Goal: Task Accomplishment & Management: Use online tool/utility

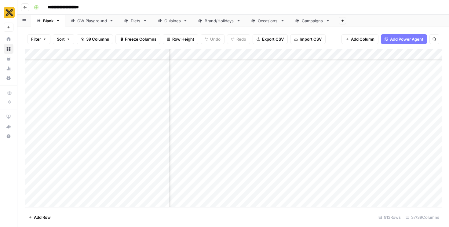
scroll to position [552, 347]
click at [170, 21] on div "Cuisines" at bounding box center [173, 21] width 17 height 6
click at [56, 201] on div "Add Column" at bounding box center [233, 128] width 417 height 158
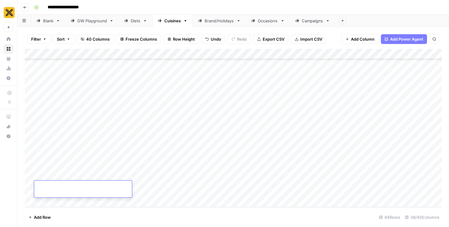
click at [56, 201] on div "Add Column" at bounding box center [233, 128] width 417 height 158
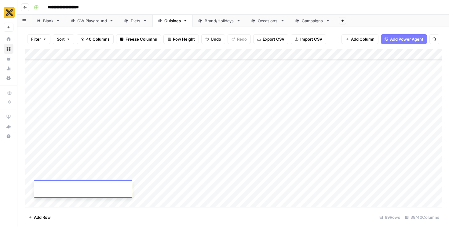
click at [56, 201] on div "Add Column" at bounding box center [233, 128] width 417 height 158
click at [66, 99] on div "Add Column" at bounding box center [233, 128] width 417 height 158
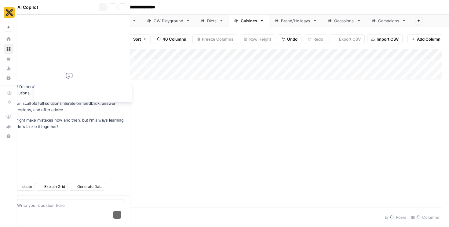
scroll to position [0, 0]
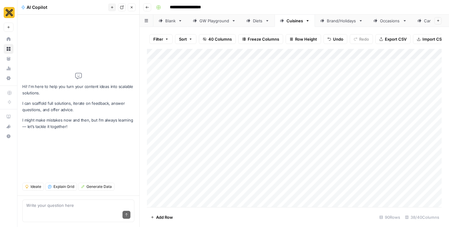
click at [133, 6] on icon "button" at bounding box center [132, 8] width 4 height 4
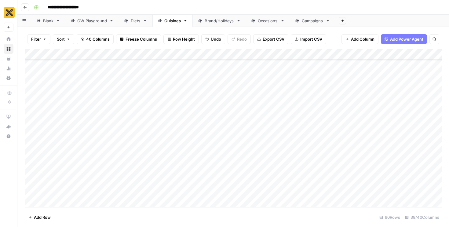
scroll to position [1293, 0]
click at [55, 97] on div "Add Column" at bounding box center [233, 128] width 417 height 158
click at [55, 94] on textarea at bounding box center [83, 91] width 98 height 9
type textarea "******"
click at [61, 109] on div "Add Column" at bounding box center [233, 128] width 417 height 158
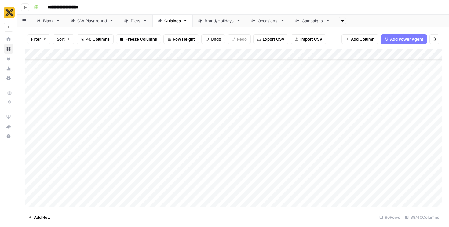
click at [61, 86] on div "Add Column" at bounding box center [233, 128] width 417 height 158
click at [61, 100] on div "Add Column" at bounding box center [233, 128] width 417 height 158
drag, startPoint x: 67, startPoint y: 101, endPoint x: 89, endPoint y: 101, distance: 22.3
click at [89, 101] on div "Add Column" at bounding box center [233, 128] width 417 height 158
click at [62, 96] on div "Add Column" at bounding box center [233, 128] width 417 height 158
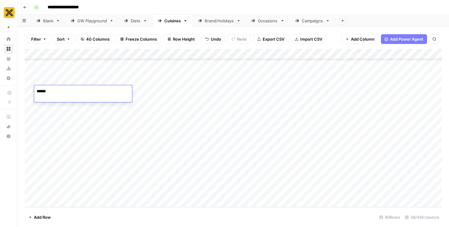
click at [61, 114] on div "Add Column" at bounding box center [233, 128] width 417 height 158
click at [61, 92] on div "Add Column" at bounding box center [233, 128] width 417 height 158
drag, startPoint x: 66, startPoint y: 100, endPoint x: 64, endPoint y: 188, distance: 88.1
click at [64, 188] on div "Add Column" at bounding box center [233, 128] width 417 height 158
click at [92, 98] on div "Add Column" at bounding box center [233, 128] width 417 height 158
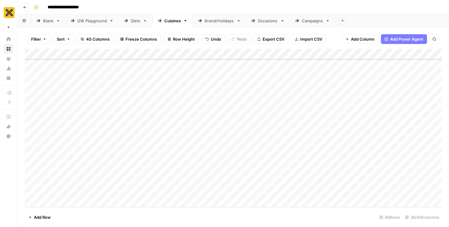
drag, startPoint x: 102, startPoint y: 100, endPoint x: 96, endPoint y: 199, distance: 99.0
click at [96, 199] on div "Add Column" at bounding box center [233, 128] width 417 height 158
click at [132, 95] on div "Add Column" at bounding box center [233, 128] width 417 height 158
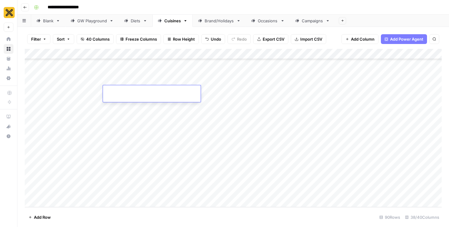
click at [132, 95] on textarea at bounding box center [152, 91] width 98 height 9
type textarea "**********"
click at [207, 130] on div "Add Column" at bounding box center [233, 128] width 417 height 158
click at [199, 99] on div "Add Column" at bounding box center [233, 128] width 417 height 158
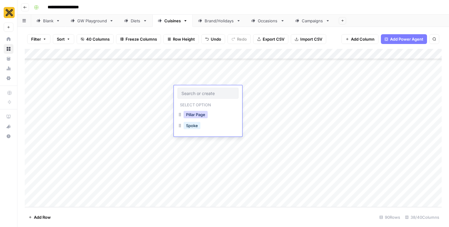
click at [194, 117] on button "Pillar Page" at bounding box center [196, 114] width 24 height 7
click at [133, 102] on div "Add Column" at bounding box center [233, 128] width 417 height 158
click at [133, 106] on div "Add Column" at bounding box center [233, 128] width 417 height 158
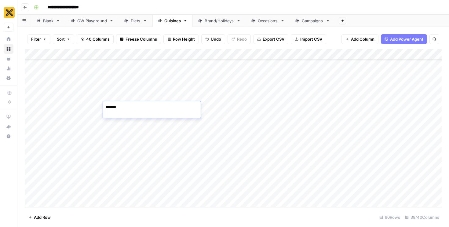
scroll to position [1262, 2]
type textarea "**********"
click at [127, 155] on div "Add Column" at bounding box center [233, 128] width 417 height 158
click at [127, 155] on textarea at bounding box center [152, 154] width 98 height 9
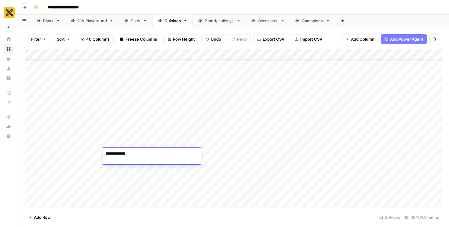
type textarea "**********"
click at [125, 170] on div "Add Column" at bounding box center [233, 128] width 417 height 158
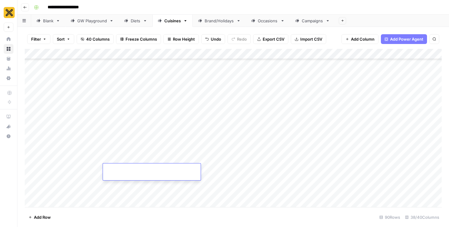
click at [125, 170] on textarea at bounding box center [152, 169] width 98 height 9
click at [150, 146] on div "Add Column" at bounding box center [233, 128] width 417 height 158
click at [393, 122] on div "Add Column" at bounding box center [233, 128] width 417 height 158
click at [394, 140] on div "Add Column" at bounding box center [233, 128] width 417 height 158
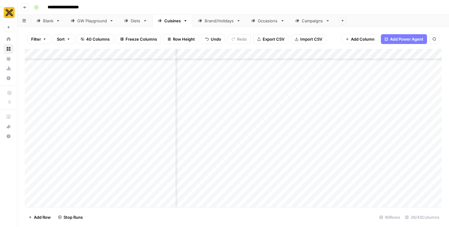
click at [392, 153] on div "Add Column" at bounding box center [233, 128] width 417 height 158
click at [129, 171] on div "Add Column" at bounding box center [233, 128] width 417 height 158
click at [138, 176] on div "Add Column" at bounding box center [233, 128] width 417 height 158
click at [131, 169] on textarea at bounding box center [152, 169] width 98 height 9
click at [135, 156] on div "Add Column" at bounding box center [233, 128] width 417 height 158
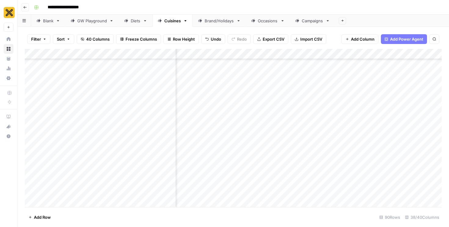
click at [135, 174] on div "Add Column" at bounding box center [233, 128] width 417 height 158
click at [143, 154] on div "Add Column" at bounding box center [233, 128] width 417 height 158
click at [127, 172] on div "Add Column" at bounding box center [233, 128] width 417 height 158
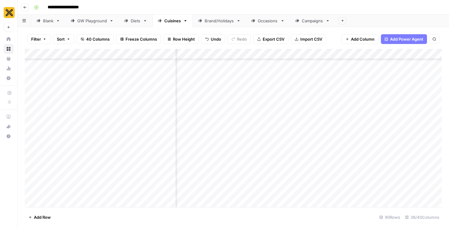
click at [131, 151] on div "Add Column" at bounding box center [233, 128] width 417 height 158
click at [131, 167] on div "Add Column" at bounding box center [233, 128] width 417 height 158
type textarea "**********"
click at [126, 171] on textarea "**********" at bounding box center [152, 169] width 98 height 9
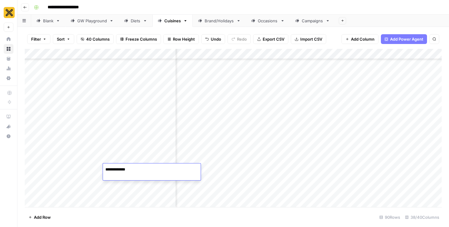
click at [126, 171] on textarea "**********" at bounding box center [152, 169] width 98 height 9
click at [143, 155] on div "Add Column" at bounding box center [233, 128] width 417 height 158
click at [141, 170] on div "Add Column" at bounding box center [233, 128] width 417 height 158
click at [160, 171] on div "Add Column" at bounding box center [233, 128] width 417 height 158
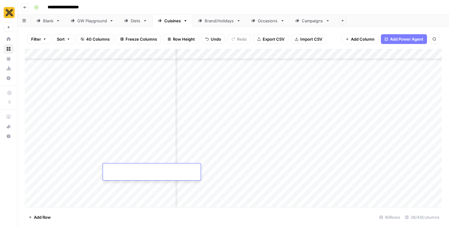
click at [160, 171] on textarea at bounding box center [152, 169] width 98 height 9
click at [156, 155] on div "Add Column" at bounding box center [233, 128] width 417 height 158
click at [120, 169] on div "Add Column" at bounding box center [233, 128] width 417 height 158
type textarea "**********"
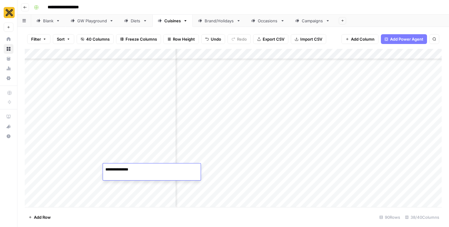
click at [130, 185] on div "Add Column" at bounding box center [233, 128] width 417 height 158
click at [133, 170] on div "Add Column" at bounding box center [233, 128] width 417 height 158
click at [137, 191] on div "Add Column" at bounding box center [233, 128] width 417 height 158
click at [137, 191] on div at bounding box center [152, 187] width 98 height 17
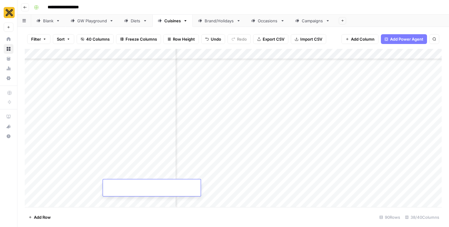
click at [136, 187] on textarea at bounding box center [152, 185] width 98 height 9
type textarea "**********"
click at [132, 168] on div "Add Column" at bounding box center [233, 128] width 417 height 158
click at [132, 168] on textarea "**********" at bounding box center [152, 169] width 98 height 9
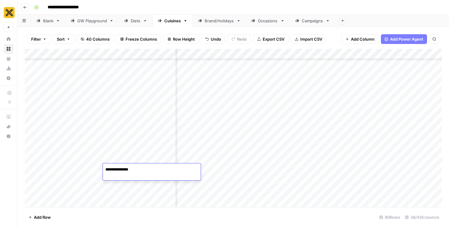
type textarea "*"
click at [133, 186] on div "Add Column" at bounding box center [233, 128] width 417 height 158
click at [137, 183] on div "Add Column" at bounding box center [233, 128] width 417 height 158
click at [137, 171] on div "Add Column" at bounding box center [233, 128] width 417 height 158
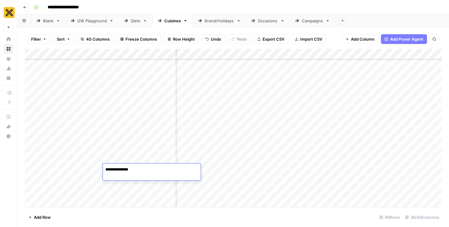
click at [137, 171] on textarea "**********" at bounding box center [152, 169] width 98 height 9
type textarea "**********"
click at [154, 153] on div "Add Column" at bounding box center [233, 128] width 417 height 158
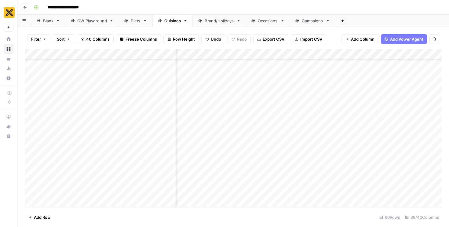
click at [149, 169] on div "Add Column" at bounding box center [233, 128] width 417 height 158
click at [155, 183] on div "Add Column" at bounding box center [233, 128] width 417 height 158
click at [391, 172] on div "Add Column" at bounding box center [233, 128] width 417 height 158
click at [148, 184] on div "Add Column" at bounding box center [233, 128] width 417 height 158
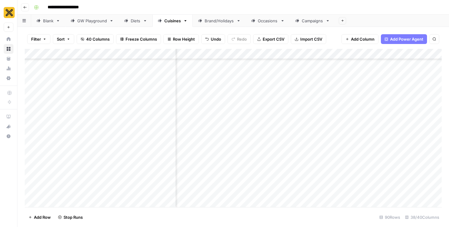
click at [148, 184] on div "Add Column" at bounding box center [233, 128] width 417 height 158
click at [144, 187] on textarea "**********" at bounding box center [152, 185] width 98 height 9
type textarea "**********"
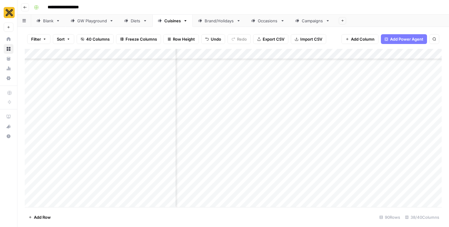
click at [117, 179] on div "Add Column" at bounding box center [233, 128] width 417 height 158
click at [394, 184] on div "Add Column" at bounding box center [233, 128] width 417 height 158
click at [132, 173] on div "Add Column" at bounding box center [233, 128] width 417 height 158
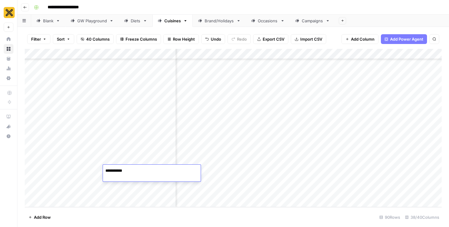
type textarea "**********"
click at [139, 154] on div "Add Column" at bounding box center [233, 128] width 417 height 158
click at [139, 172] on div "Add Column" at bounding box center [233, 128] width 417 height 158
click at [393, 170] on div "Add Column" at bounding box center [233, 128] width 417 height 158
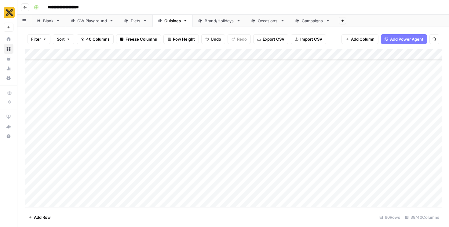
click at [206, 81] on div "Add Column" at bounding box center [233, 128] width 417 height 158
click at [200, 109] on div "Add Column" at bounding box center [233, 128] width 417 height 158
drag, startPoint x: 215, startPoint y: 120, endPoint x: 209, endPoint y: 177, distance: 58.1
click at [209, 177] on div "Add Column" at bounding box center [233, 128] width 417 height 158
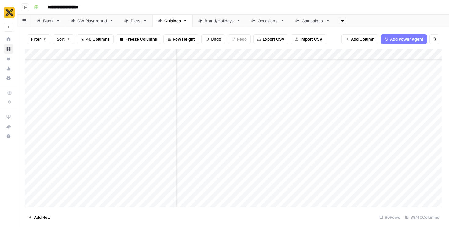
click at [337, 93] on div "Add Column" at bounding box center [233, 128] width 417 height 158
click at [335, 108] on div "Add Column" at bounding box center [233, 128] width 417 height 158
click at [332, 124] on div "Add Column" at bounding box center [233, 128] width 417 height 158
click at [336, 141] on div "Add Column" at bounding box center [233, 128] width 417 height 158
click at [337, 157] on div "Add Column" at bounding box center [233, 128] width 417 height 158
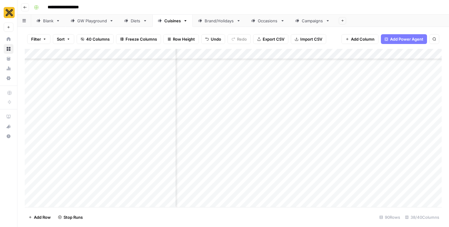
click at [336, 172] on div "Add Column" at bounding box center [233, 128] width 417 height 158
click at [336, 189] on div "Add Column" at bounding box center [233, 128] width 417 height 158
click at [304, 89] on div "Add Column" at bounding box center [233, 128] width 417 height 158
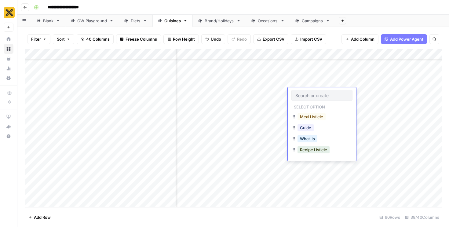
click at [276, 115] on div "Add Column" at bounding box center [233, 128] width 417 height 158
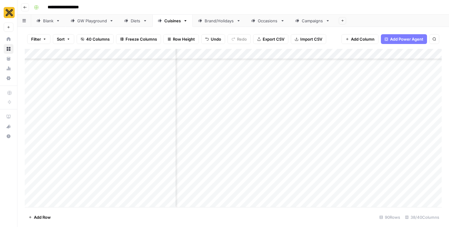
scroll to position [1293, 507]
click at [310, 98] on div "Add Column" at bounding box center [233, 128] width 417 height 158
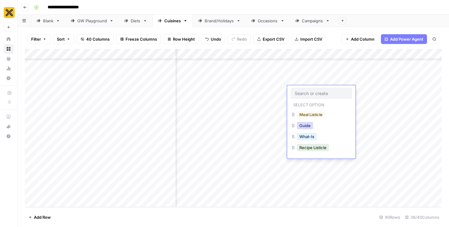
click at [307, 128] on button "Guide" at bounding box center [305, 125] width 16 height 7
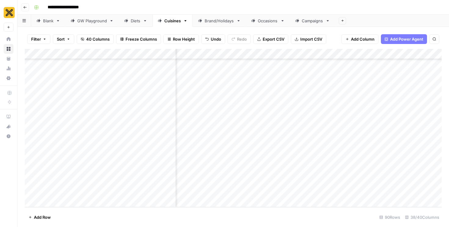
click at [300, 110] on div "Add Column" at bounding box center [233, 128] width 417 height 158
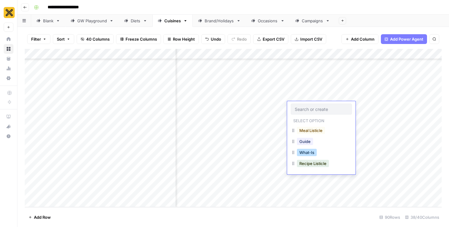
click at [307, 154] on button "What-Is" at bounding box center [307, 152] width 20 height 7
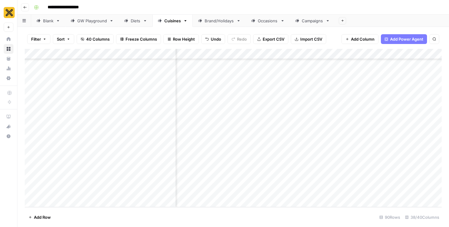
click at [305, 122] on div "Add Column" at bounding box center [233, 128] width 417 height 158
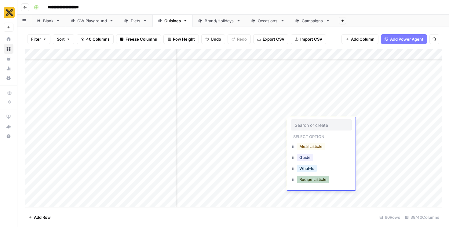
click at [308, 181] on button "Recipe Listicle" at bounding box center [313, 179] width 32 height 7
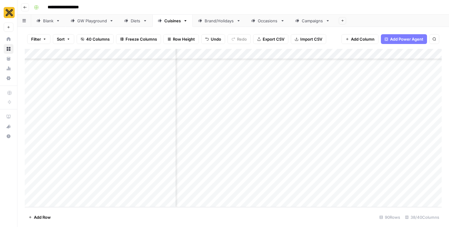
click at [303, 140] on div "Add Column" at bounding box center [233, 128] width 417 height 158
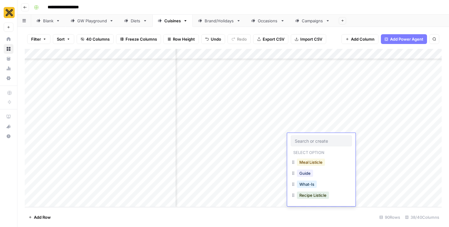
click at [301, 164] on button "Meal Listicle" at bounding box center [311, 162] width 28 height 7
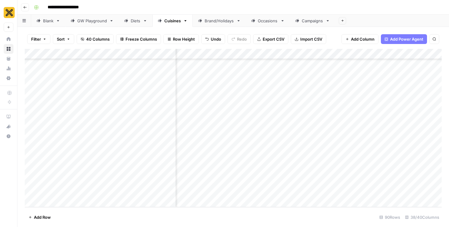
click at [301, 157] on div "Add Column" at bounding box center [233, 128] width 417 height 158
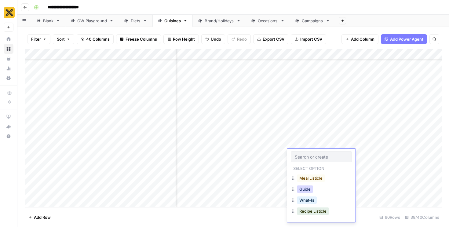
click at [304, 192] on button "Guide" at bounding box center [305, 189] width 16 height 7
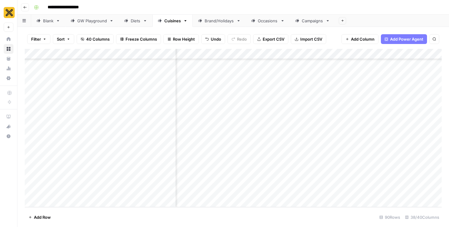
click at [299, 171] on div "Add Column" at bounding box center [233, 128] width 417 height 158
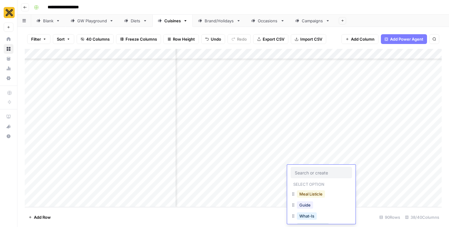
click at [305, 193] on button "Meal Listicle" at bounding box center [311, 194] width 28 height 7
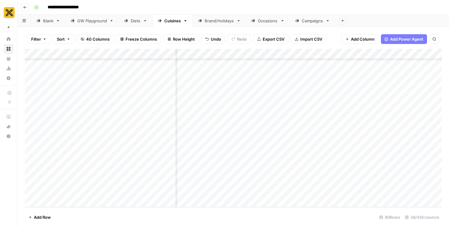
scroll to position [1293, 531]
click at [340, 89] on div "Add Column" at bounding box center [233, 128] width 417 height 158
click at [341, 105] on div "Add Column" at bounding box center [233, 128] width 417 height 158
click at [340, 121] on div "Add Column" at bounding box center [233, 128] width 417 height 158
click at [340, 139] on div "Add Column" at bounding box center [233, 128] width 417 height 158
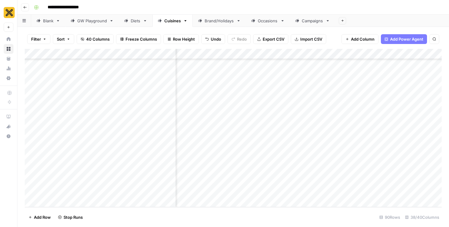
click at [340, 153] on div "Add Column" at bounding box center [233, 128] width 417 height 158
click at [341, 169] on div "Add Column" at bounding box center [233, 128] width 417 height 158
click at [349, 91] on div "Add Column" at bounding box center [233, 128] width 417 height 158
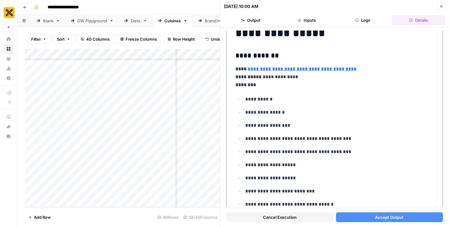
scroll to position [64, 0]
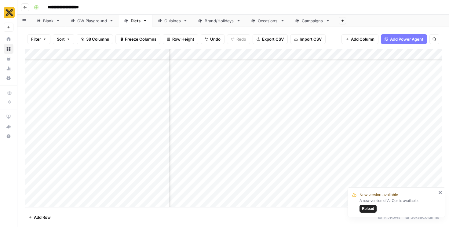
scroll to position [2199, 1401]
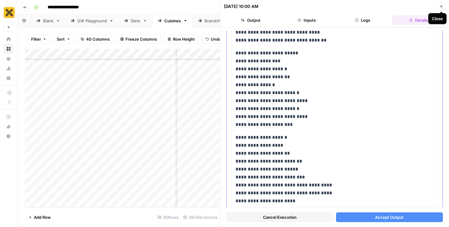
scroll to position [1964, 0]
click at [133, 185] on div "Add Column" at bounding box center [122, 128] width 195 height 158
type textarea "**********"
click at [135, 165] on div "Add Column" at bounding box center [122, 128] width 195 height 158
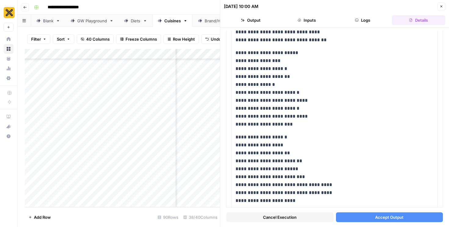
click at [58, 203] on div "Add Column" at bounding box center [122, 128] width 195 height 158
click at [58, 203] on body "**********" at bounding box center [224, 113] width 449 height 227
click at [58, 203] on div at bounding box center [83, 199] width 98 height 17
click at [62, 179] on div "Add Column" at bounding box center [122, 128] width 195 height 158
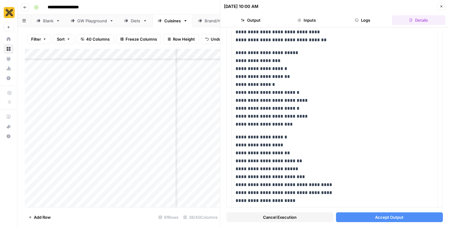
click at [45, 217] on span "Add Row" at bounding box center [42, 217] width 17 height 6
click at [118, 167] on div "Add Column" at bounding box center [122, 128] width 195 height 158
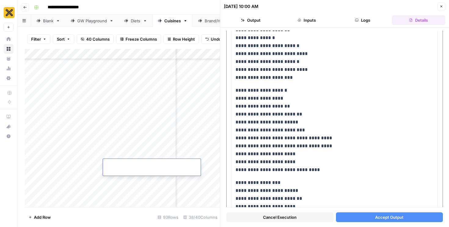
scroll to position [2082, 0]
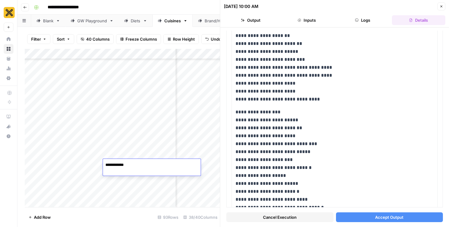
type textarea "**********"
click at [142, 160] on div "**********" at bounding box center [152, 167] width 98 height 17
click at [126, 164] on textarea "**********" at bounding box center [152, 165] width 98 height 9
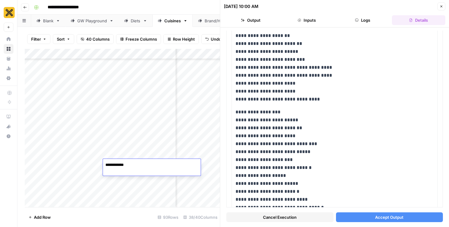
click at [126, 164] on textarea "**********" at bounding box center [152, 165] width 98 height 9
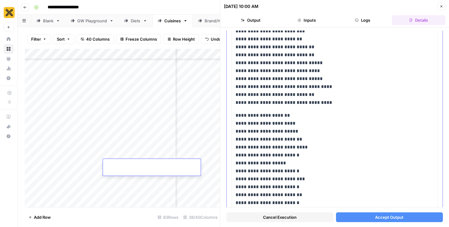
scroll to position [2461, 0]
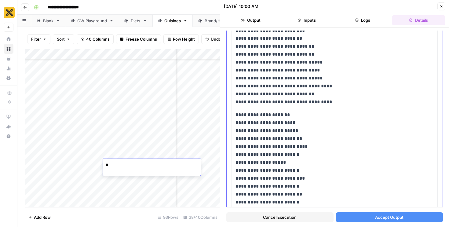
type textarea "*"
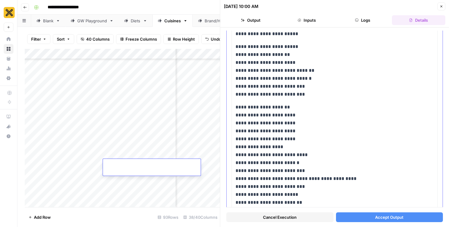
scroll to position [2280, 0]
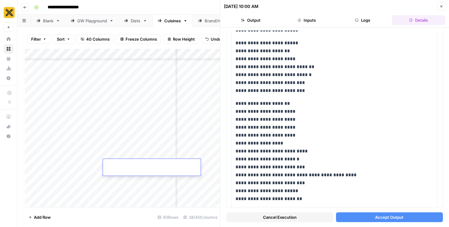
click at [135, 148] on div "Add Column" at bounding box center [122, 128] width 195 height 158
click at [441, 6] on icon "button" at bounding box center [442, 7] width 2 height 2
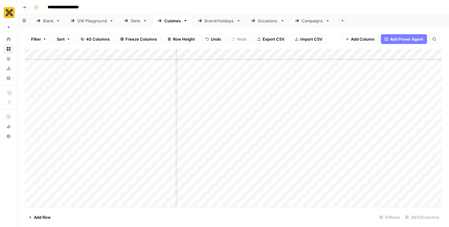
scroll to position [1339, 503]
click at [299, 143] on div "Add Column" at bounding box center [233, 128] width 417 height 158
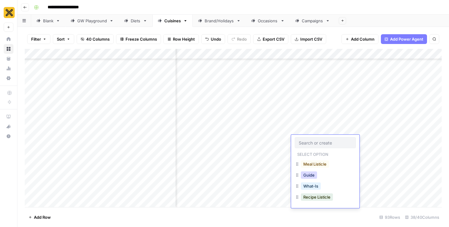
click at [309, 176] on button "Guide" at bounding box center [309, 175] width 16 height 7
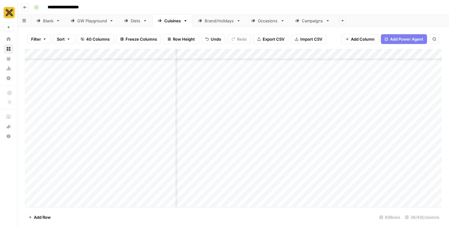
scroll to position [1339, 390]
click at [264, 141] on div "Add Column" at bounding box center [233, 128] width 417 height 158
click at [248, 142] on div "Add Column" at bounding box center [233, 128] width 417 height 158
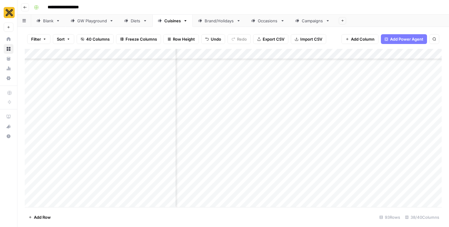
click at [343, 140] on div "Add Column" at bounding box center [233, 128] width 417 height 158
click at [122, 177] on div "Add Column" at bounding box center [233, 128] width 417 height 158
type textarea "**********"
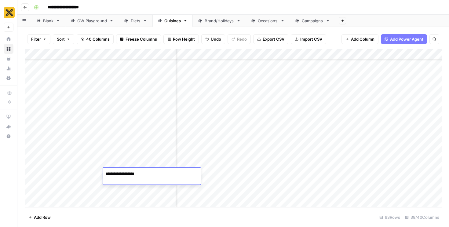
click at [158, 156] on div "Add Column" at bounding box center [233, 128] width 417 height 158
click at [268, 173] on div "Add Column" at bounding box center [233, 128] width 417 height 158
click at [269, 172] on div "Add Column" at bounding box center [233, 128] width 417 height 158
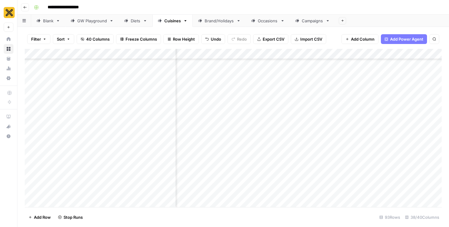
scroll to position [1322, 513]
click at [293, 181] on div "Add Column" at bounding box center [233, 128] width 417 height 158
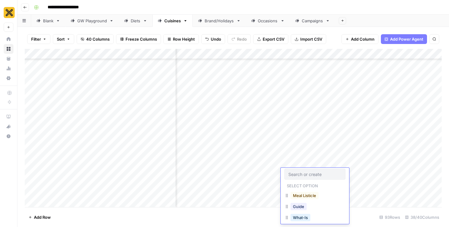
scroll to position [17, 0]
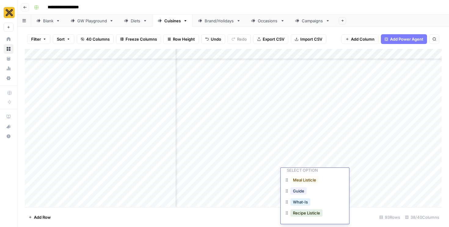
click at [135, 194] on div "Add Column" at bounding box center [233, 128] width 417 height 158
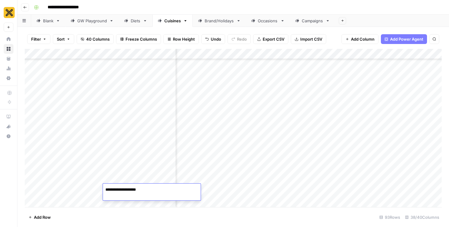
type textarea "**********"
click at [242, 184] on div "Add Column" at bounding box center [233, 128] width 417 height 158
click at [228, 188] on div "Add Column" at bounding box center [233, 128] width 417 height 158
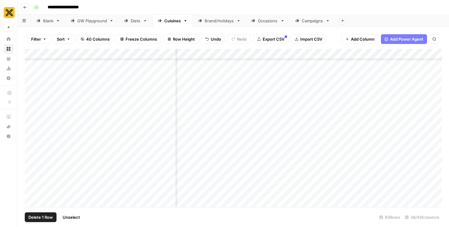
click at [30, 177] on div "Add Column" at bounding box center [233, 128] width 417 height 158
click at [39, 217] on span "Delete 1 Row" at bounding box center [40, 217] width 24 height 6
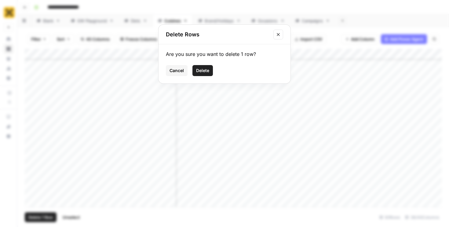
click at [201, 70] on span "Delete" at bounding box center [202, 71] width 13 height 6
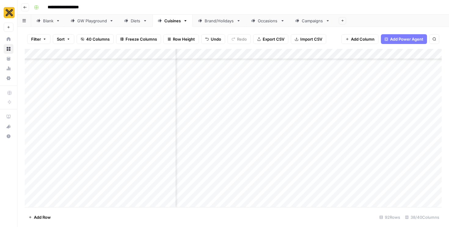
click at [59, 162] on div "Add Column" at bounding box center [233, 128] width 417 height 158
drag, startPoint x: 66, startPoint y: 168, endPoint x: 66, endPoint y: 178, distance: 10.4
click at [66, 178] on div "Add Column" at bounding box center [233, 128] width 417 height 158
click at [89, 161] on div "Add Column" at bounding box center [233, 128] width 417 height 158
click at [102, 166] on div "Add Column" at bounding box center [233, 128] width 417 height 158
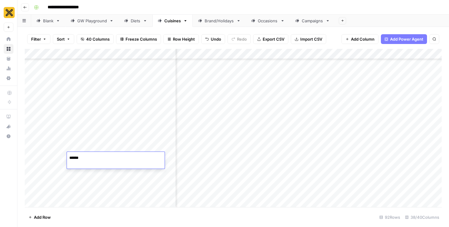
click at [90, 175] on div "Add Column" at bounding box center [233, 128] width 417 height 158
click at [90, 162] on div "Add Column" at bounding box center [233, 128] width 417 height 158
drag, startPoint x: 103, startPoint y: 168, endPoint x: 102, endPoint y: 181, distance: 12.8
click at [102, 181] on div "Add Column" at bounding box center [233, 128] width 417 height 158
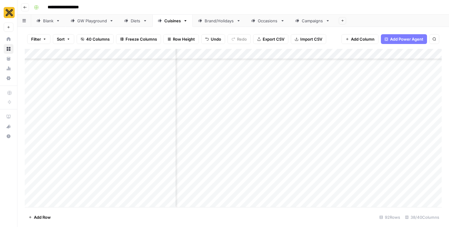
click at [298, 179] on div "Add Column" at bounding box center [233, 128] width 417 height 158
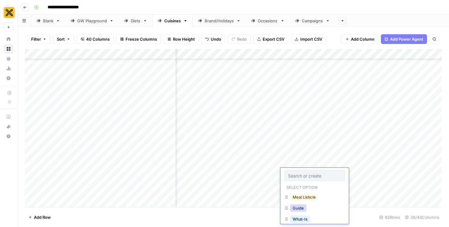
scroll to position [17, 0]
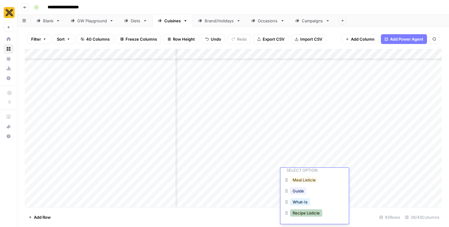
click at [302, 214] on button "Recipe Listicle" at bounding box center [306, 212] width 32 height 7
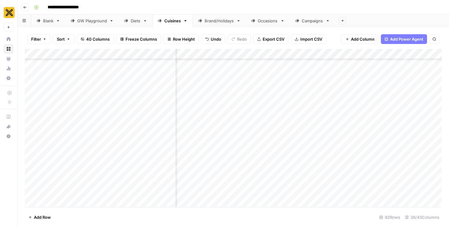
click at [359, 174] on div "Add Column" at bounding box center [233, 128] width 417 height 158
click at [239, 173] on div "Add Column" at bounding box center [233, 128] width 417 height 158
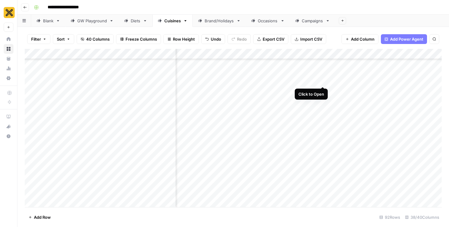
click at [322, 76] on div "Add Column" at bounding box center [233, 128] width 417 height 158
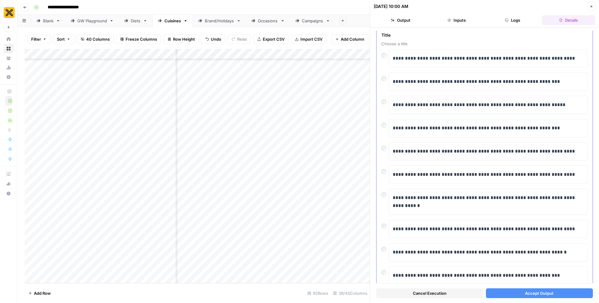
scroll to position [2671, 0]
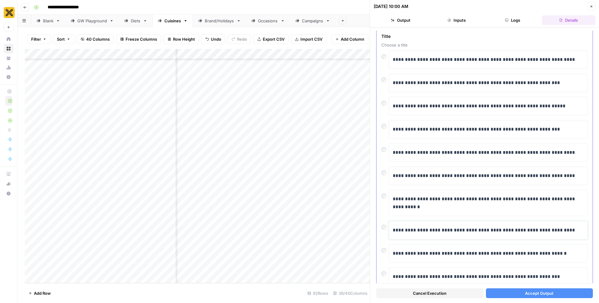
click at [449, 226] on p "**********" at bounding box center [489, 230] width 192 height 8
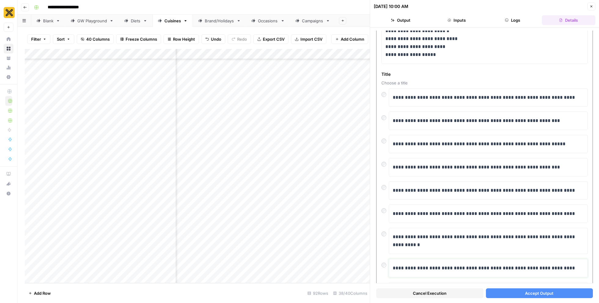
scroll to position [2677, 0]
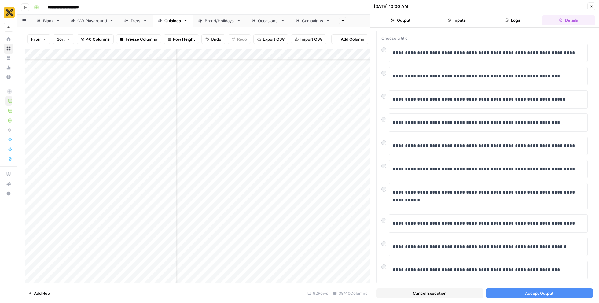
click at [449, 227] on span "Accept Output" at bounding box center [539, 293] width 28 height 6
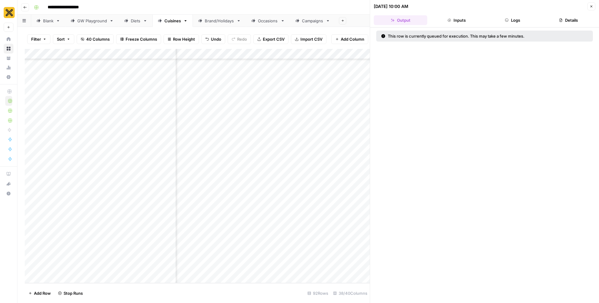
click at [449, 7] on icon "button" at bounding box center [592, 7] width 2 height 2
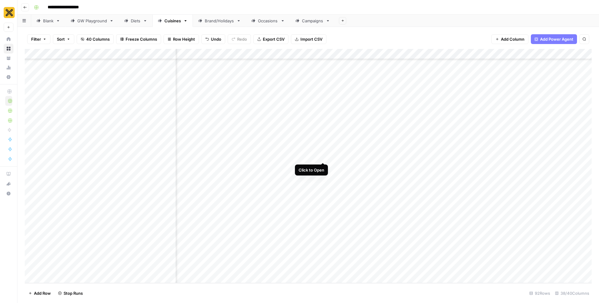
click at [323, 150] on div "Add Column" at bounding box center [308, 166] width 567 height 234
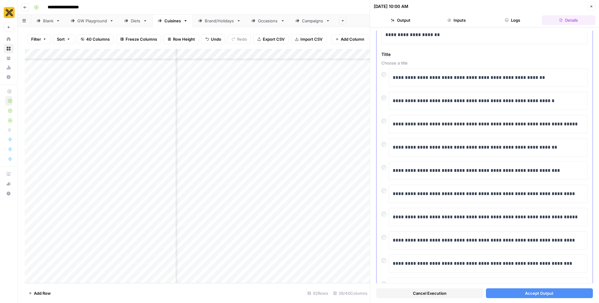
scroll to position [4403, 0]
click at [439, 144] on p "**********" at bounding box center [489, 148] width 192 height 8
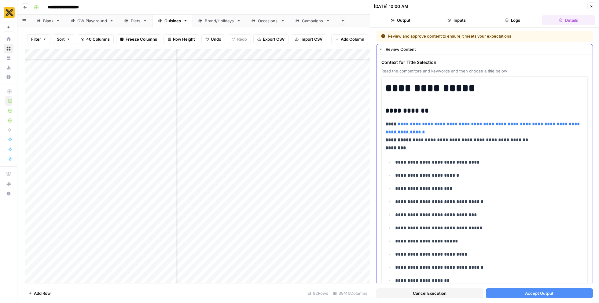
scroll to position [4403, 0]
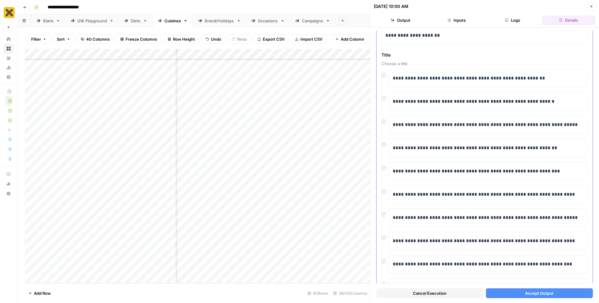
click at [386, 209] on div at bounding box center [385, 213] width 7 height 9
click at [465, 214] on p "**********" at bounding box center [489, 218] width 192 height 8
click at [532, 292] on span "Accept Output" at bounding box center [539, 293] width 28 height 6
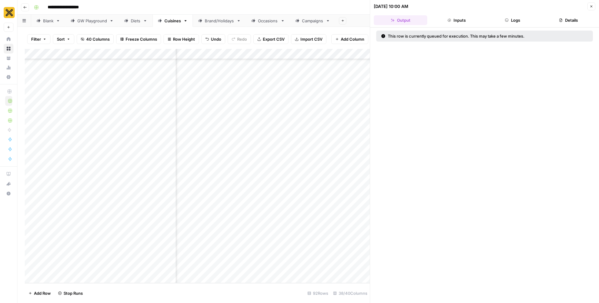
click at [590, 8] on icon "button" at bounding box center [592, 7] width 4 height 4
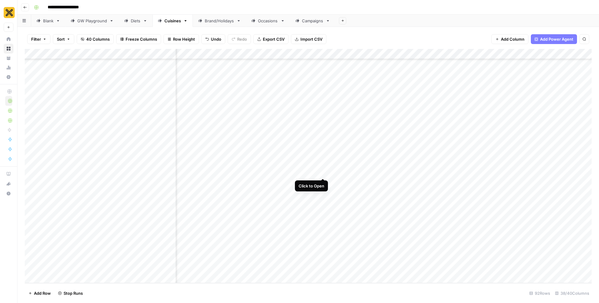
click at [324, 167] on div "Add Column" at bounding box center [308, 166] width 567 height 234
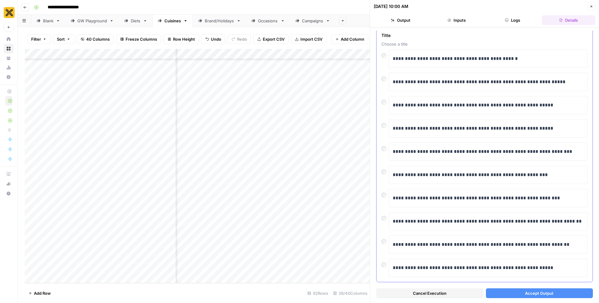
scroll to position [2270, 0]
click at [387, 143] on div at bounding box center [385, 147] width 7 height 9
click at [454, 148] on p "**********" at bounding box center [489, 152] width 192 height 8
click at [549, 293] on span "Accept Output" at bounding box center [539, 293] width 28 height 6
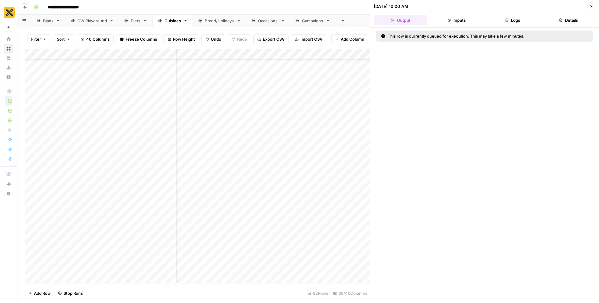
click at [591, 6] on icon "button" at bounding box center [592, 7] width 4 height 4
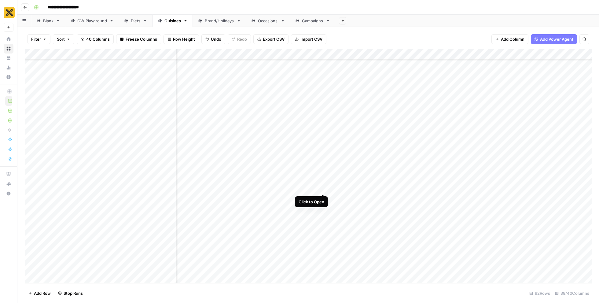
click at [324, 182] on div "Add Column" at bounding box center [308, 166] width 567 height 234
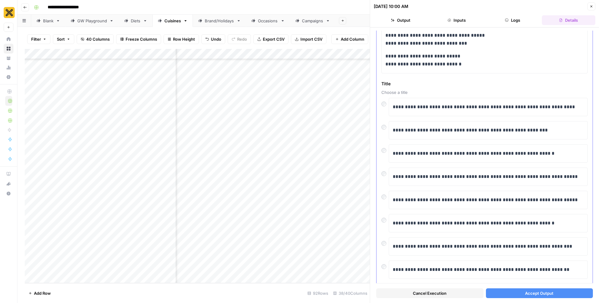
scroll to position [2116, 0]
click at [590, 7] on icon "button" at bounding box center [592, 7] width 4 height 4
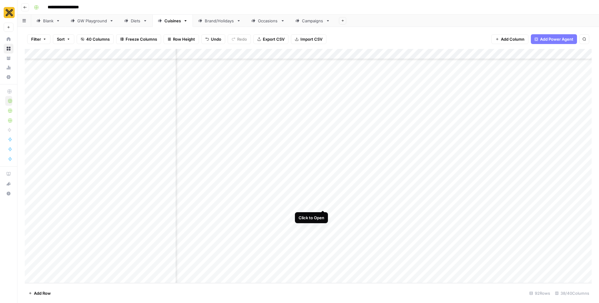
click at [323, 199] on div "Add Column" at bounding box center [308, 166] width 567 height 234
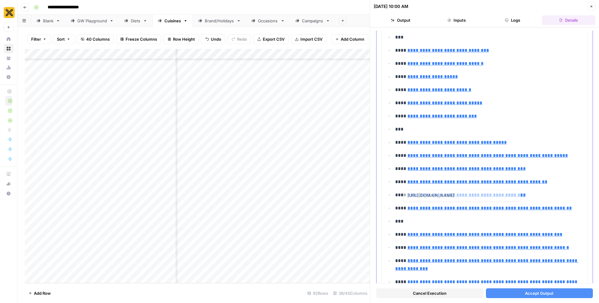
scroll to position [1016, 0]
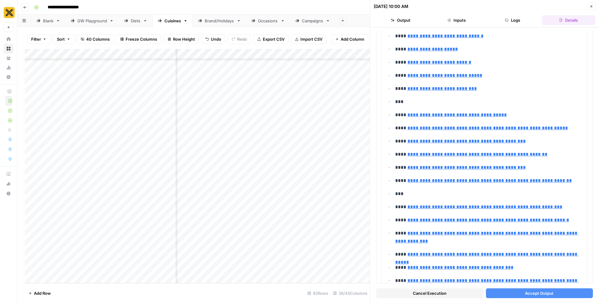
click at [200, 139] on div "Add Column" at bounding box center [197, 166] width 345 height 234
click at [187, 160] on button "Approved" at bounding box center [180, 158] width 24 height 7
drag, startPoint x: 218, startPoint y: 144, endPoint x: 211, endPoint y: 170, distance: 26.8
click at [211, 170] on div "Add Column" at bounding box center [197, 166] width 345 height 234
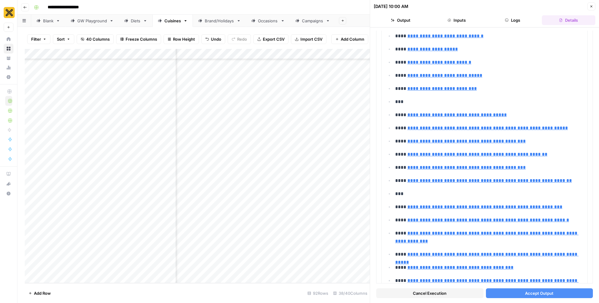
click at [205, 201] on div "Add Column" at bounding box center [197, 166] width 345 height 234
click at [298, 184] on div "Add Column" at bounding box center [197, 166] width 345 height 234
click at [321, 181] on div "Add Column" at bounding box center [197, 166] width 345 height 234
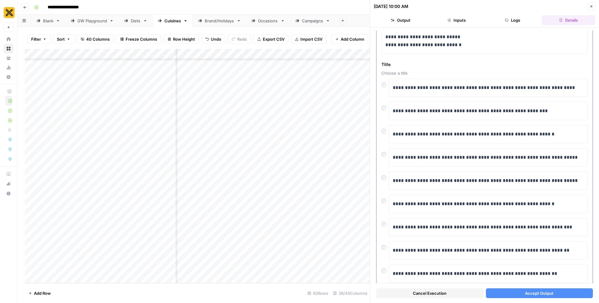
scroll to position [2134, 0]
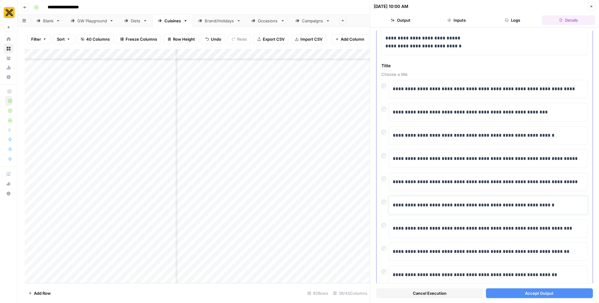
click at [411, 201] on p "**********" at bounding box center [489, 205] width 192 height 8
click at [432, 201] on p "**********" at bounding box center [489, 205] width 192 height 8
drag, startPoint x: 456, startPoint y: 196, endPoint x: 432, endPoint y: 196, distance: 23.9
click at [432, 201] on p "**********" at bounding box center [489, 205] width 192 height 8
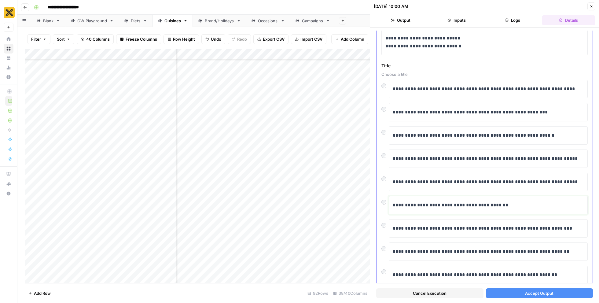
click at [423, 201] on p "**********" at bounding box center [489, 205] width 192 height 8
click at [444, 201] on p "**********" at bounding box center [489, 205] width 192 height 8
click at [521, 294] on button "Accept Output" at bounding box center [539, 293] width 107 height 10
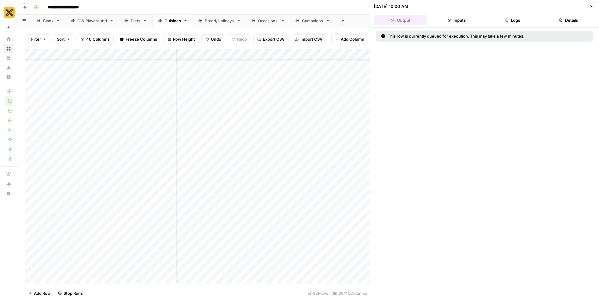
click at [595, 7] on button "Close" at bounding box center [592, 6] width 8 height 8
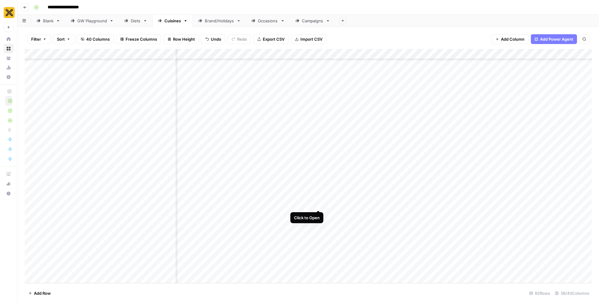
click at [318, 198] on div "Add Column" at bounding box center [308, 166] width 567 height 234
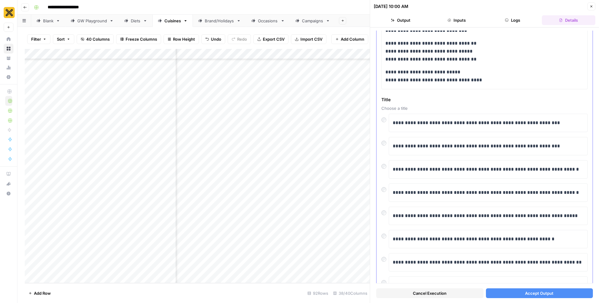
scroll to position [2387, 0]
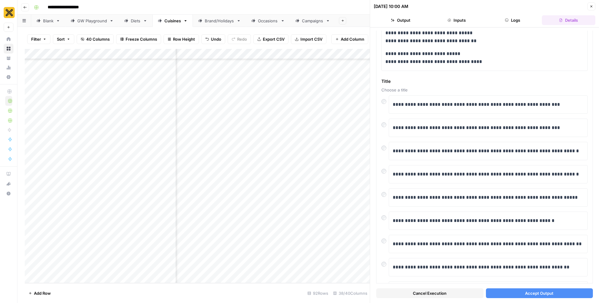
click at [510, 293] on button "Accept Output" at bounding box center [539, 293] width 107 height 10
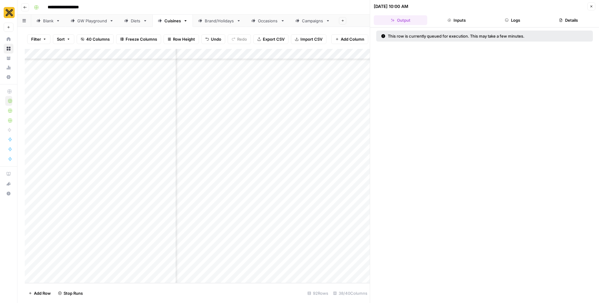
click at [591, 6] on icon "button" at bounding box center [592, 7] width 2 height 2
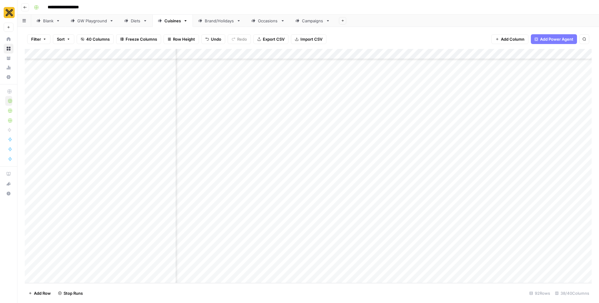
scroll to position [1249, 540]
click at [231, 185] on div "Add Column" at bounding box center [308, 166] width 567 height 234
click at [237, 168] on div "Add Column" at bounding box center [308, 166] width 567 height 234
drag, startPoint x: 253, startPoint y: 176, endPoint x: 246, endPoint y: 204, distance: 28.9
click at [246, 204] on div "Add Column" at bounding box center [308, 166] width 567 height 234
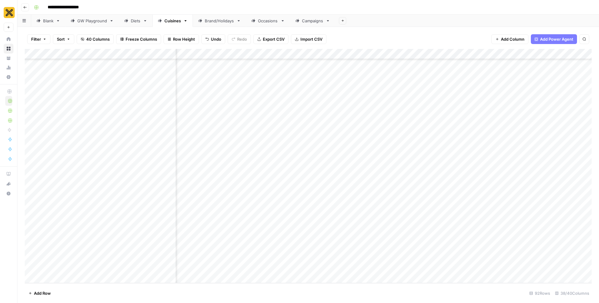
click at [238, 215] on div "Add Column" at bounding box center [308, 166] width 567 height 234
click at [236, 235] on div "Add Column" at bounding box center [308, 166] width 567 height 234
click at [358, 230] on div "Add Column" at bounding box center [308, 166] width 567 height 234
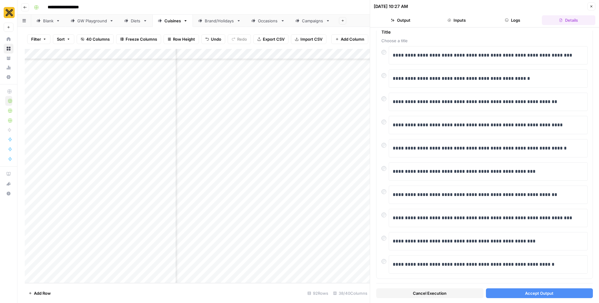
scroll to position [2182, 0]
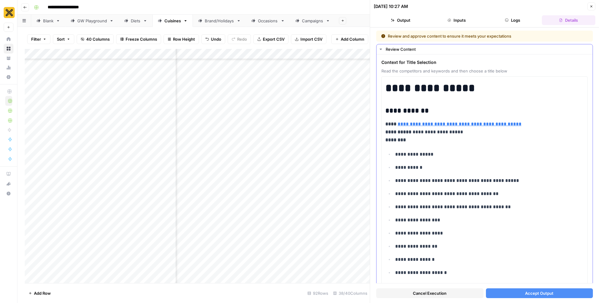
scroll to position [2182, 0]
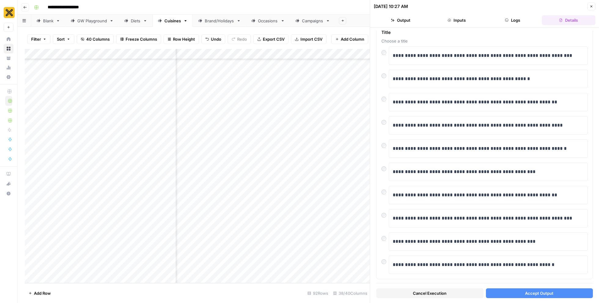
click at [575, 293] on button "Accept Output" at bounding box center [539, 293] width 107 height 10
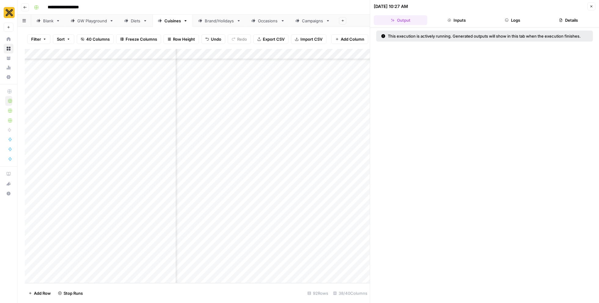
click at [591, 6] on icon "button" at bounding box center [592, 7] width 4 height 4
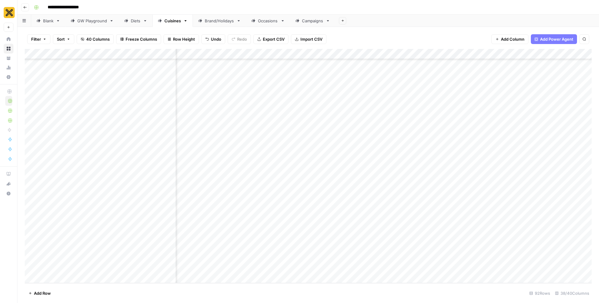
click at [218, 229] on div "Add Column" at bounding box center [308, 166] width 567 height 234
click at [223, 253] on button "Approved" at bounding box center [216, 253] width 24 height 7
click at [360, 246] on div "Add Column" at bounding box center [308, 166] width 567 height 234
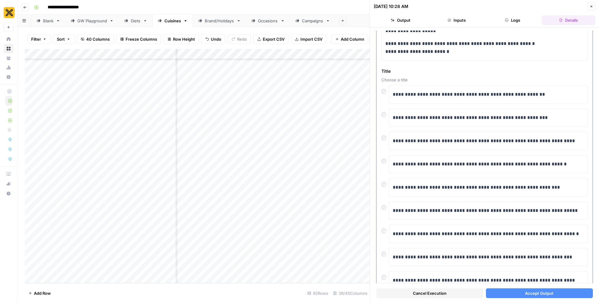
scroll to position [2343, 0]
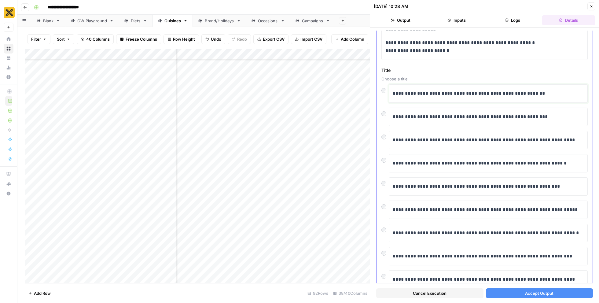
click at [395, 90] on p "**********" at bounding box center [489, 94] width 192 height 8
click at [410, 90] on p "**********" at bounding box center [489, 94] width 192 height 8
click at [547, 294] on span "Accept Output" at bounding box center [539, 293] width 28 height 6
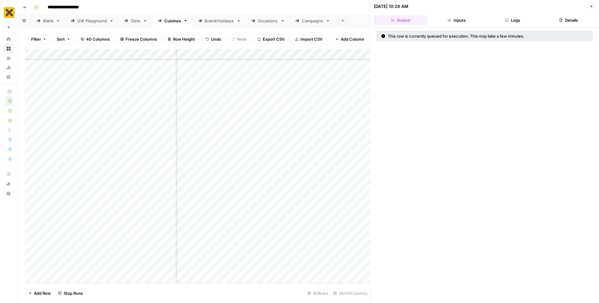
click at [590, 5] on icon "button" at bounding box center [592, 7] width 4 height 4
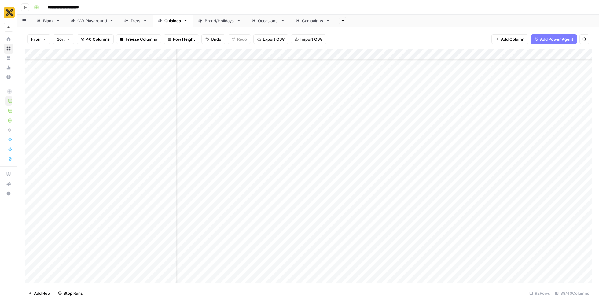
click at [213, 246] on div "Add Column" at bounding box center [308, 166] width 567 height 234
click at [225, 267] on button "Approved" at bounding box center [216, 269] width 24 height 7
click at [341, 135] on div "Add Column" at bounding box center [308, 166] width 567 height 234
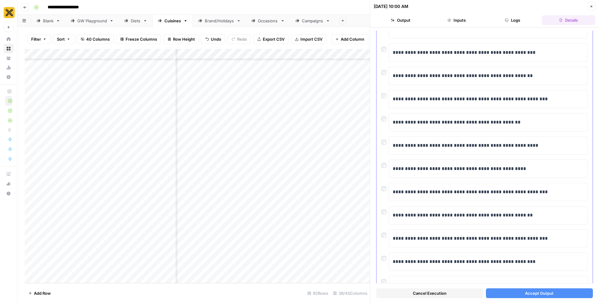
scroll to position [316, 0]
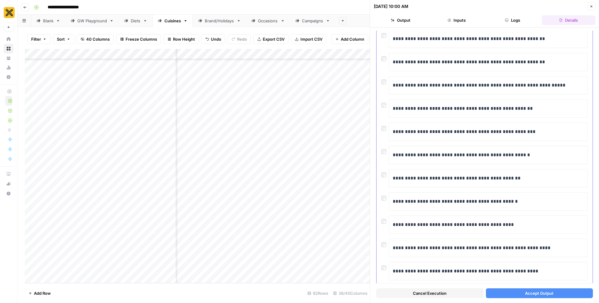
scroll to position [790, 0]
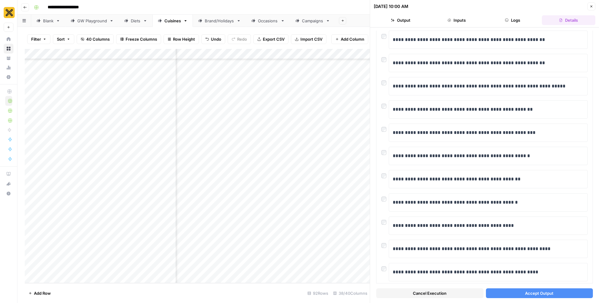
click at [553, 291] on span "Accept Output" at bounding box center [539, 293] width 28 height 6
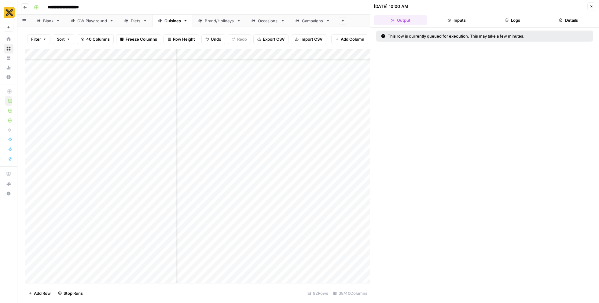
click at [590, 4] on button "Close" at bounding box center [592, 6] width 8 height 8
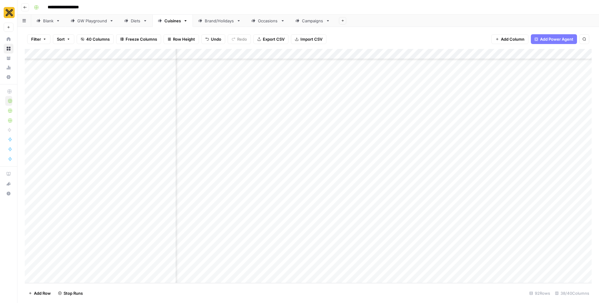
scroll to position [1249, 562]
click at [252, 135] on div "Add Column" at bounding box center [308, 166] width 567 height 234
click at [289, 150] on div "Add Column" at bounding box center [308, 166] width 567 height 234
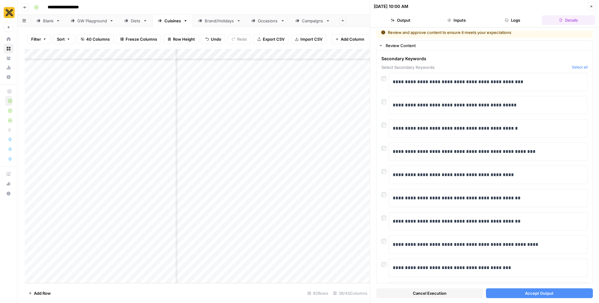
scroll to position [5, 0]
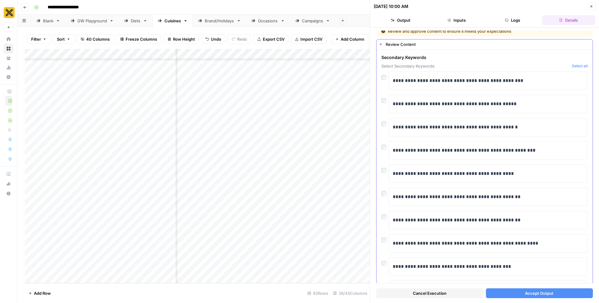
click at [386, 101] on div at bounding box center [385, 99] width 7 height 9
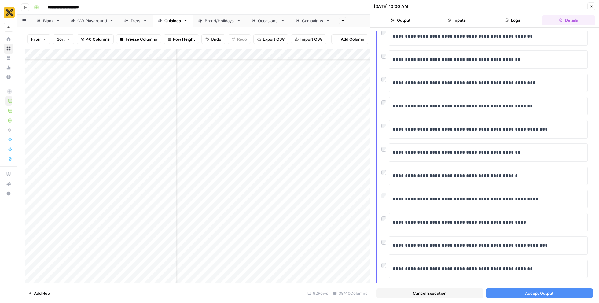
scroll to position [320, 0]
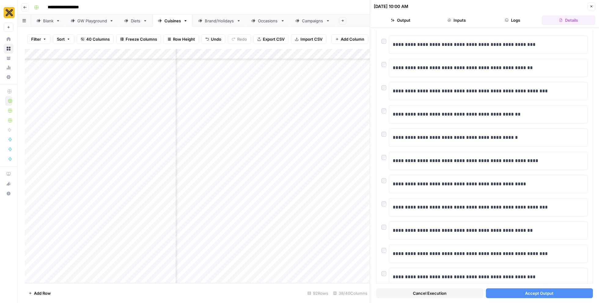
click at [551, 294] on span "Accept Output" at bounding box center [539, 293] width 28 height 6
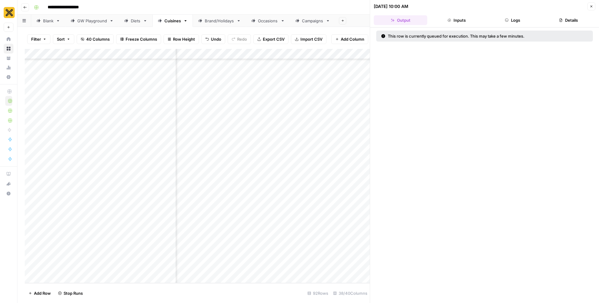
click at [591, 6] on icon "button" at bounding box center [592, 7] width 2 height 2
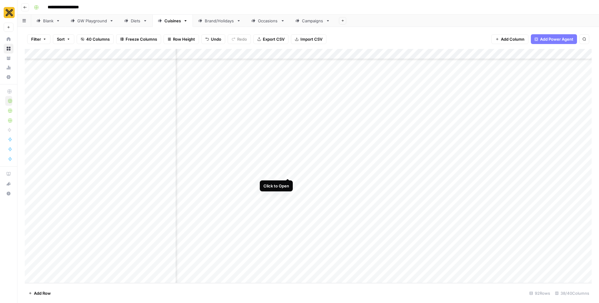
click at [288, 166] on div "Add Column" at bounding box center [308, 166] width 567 height 234
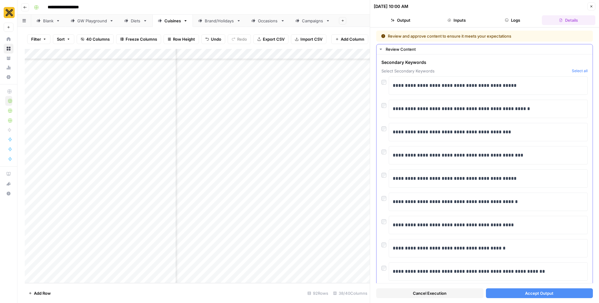
click at [382, 147] on div at bounding box center [385, 150] width 7 height 9
drag, startPoint x: 563, startPoint y: 292, endPoint x: 569, endPoint y: 165, distance: 127.4
click at [563, 292] on button "Accept Output" at bounding box center [539, 293] width 107 height 10
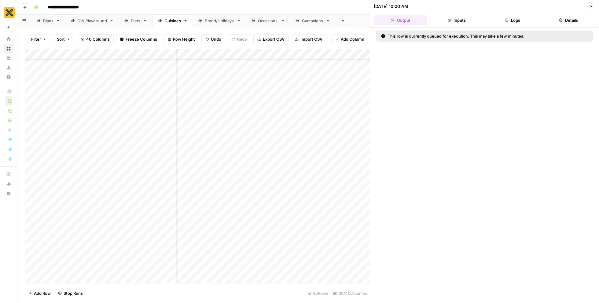
click at [593, 5] on icon "button" at bounding box center [592, 7] width 4 height 4
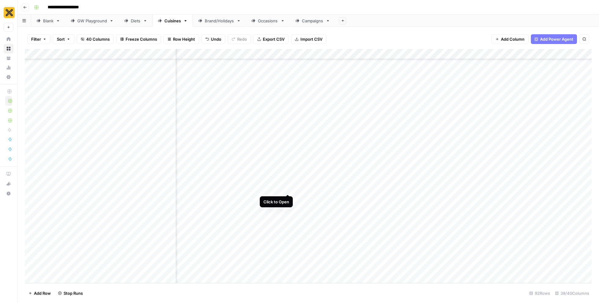
click at [288, 181] on div "Add Column" at bounding box center [308, 166] width 567 height 234
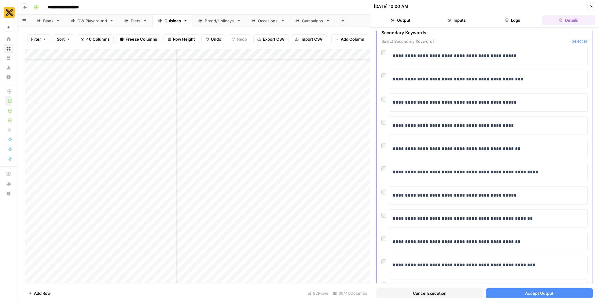
scroll to position [33, 0]
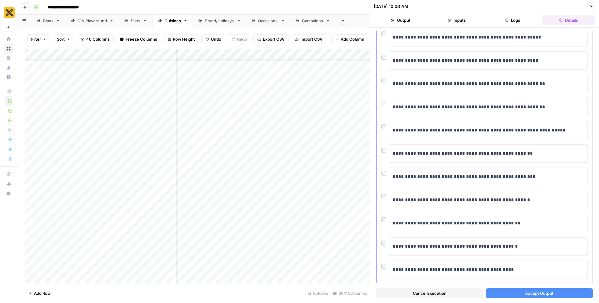
scroll to position [652, 0]
click at [529, 292] on span "Accept Output" at bounding box center [539, 293] width 28 height 6
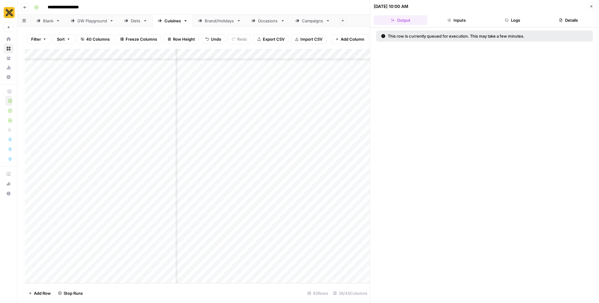
click at [590, 7] on icon "button" at bounding box center [592, 7] width 4 height 4
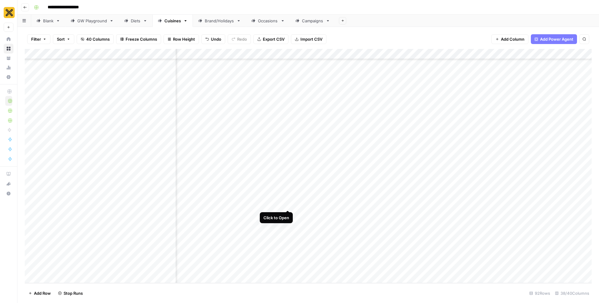
click at [287, 199] on div "Add Column" at bounding box center [308, 166] width 567 height 234
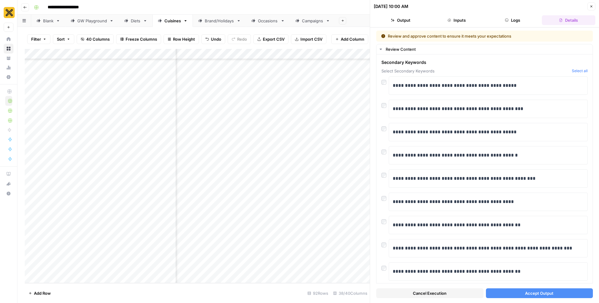
scroll to position [1249, 560]
click at [383, 176] on div at bounding box center [385, 173] width 7 height 9
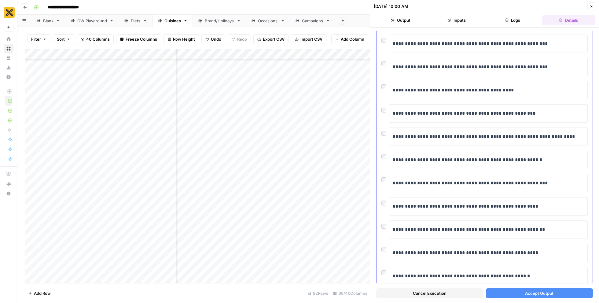
scroll to position [459, 0]
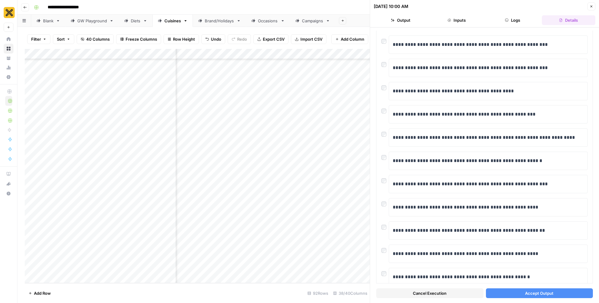
click at [527, 296] on span "Accept Output" at bounding box center [539, 293] width 28 height 6
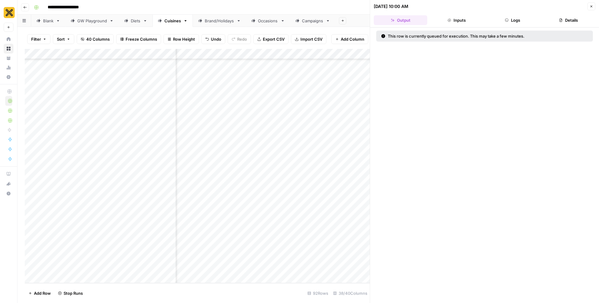
click at [591, 8] on icon "button" at bounding box center [592, 7] width 4 height 4
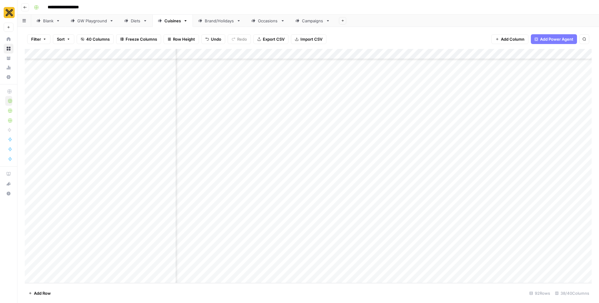
scroll to position [1249, 895]
click at [243, 150] on div "Add Column" at bounding box center [308, 166] width 567 height 234
click at [245, 168] on div "Add Column" at bounding box center [308, 166] width 567 height 234
click at [336, 182] on div "Add Column" at bounding box center [308, 166] width 567 height 234
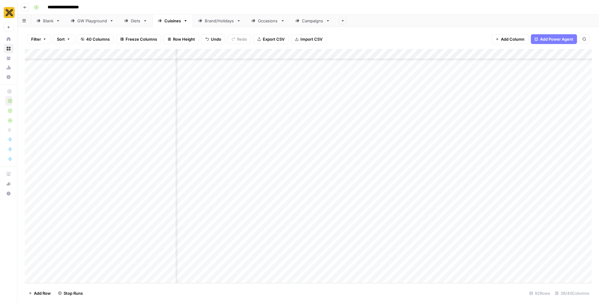
click at [337, 198] on div "Add Column" at bounding box center [308, 166] width 567 height 234
click at [288, 133] on div "Add Column" at bounding box center [308, 166] width 567 height 234
click at [288, 149] on div "Add Column" at bounding box center [308, 166] width 567 height 234
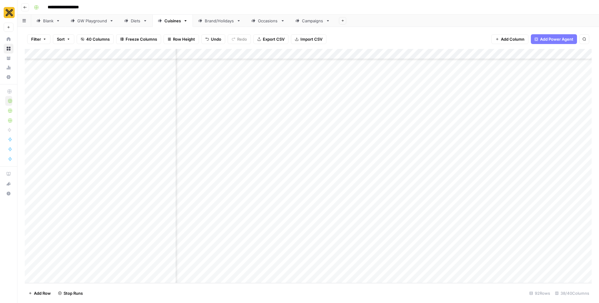
click at [438, 167] on div "Add Column" at bounding box center [308, 166] width 567 height 234
click at [414, 198] on div "Add Column" at bounding box center [308, 166] width 567 height 234
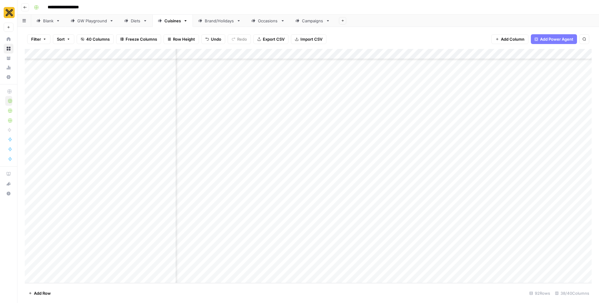
click at [408, 183] on div "Add Column" at bounding box center [308, 166] width 567 height 234
click at [450, 136] on div "Add Column" at bounding box center [308, 166] width 567 height 234
click at [451, 152] on div "Add Column" at bounding box center [308, 166] width 567 height 234
click at [450, 165] on div "Add Column" at bounding box center [308, 166] width 567 height 234
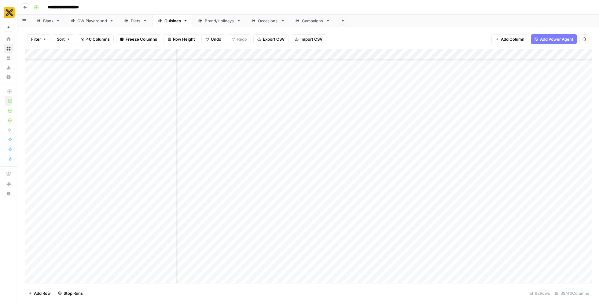
click at [452, 199] on div "Add Column" at bounding box center [308, 166] width 567 height 234
click at [25, 8] on icon "button" at bounding box center [25, 8] width 4 height 4
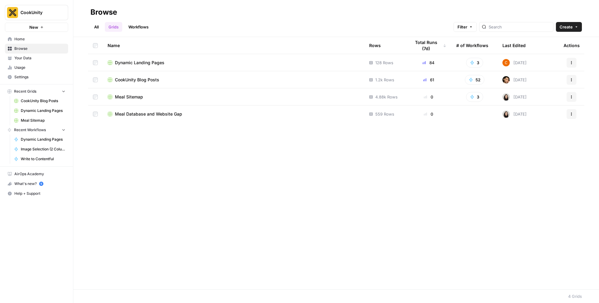
click at [132, 64] on span "Dynamic Landing Pages" at bounding box center [140, 63] width 50 height 6
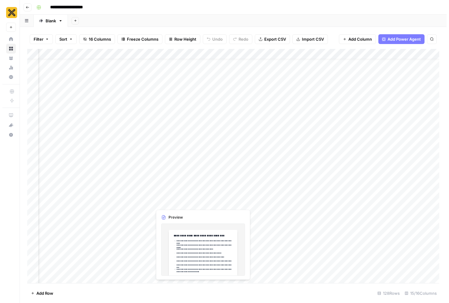
scroll to position [10, 0]
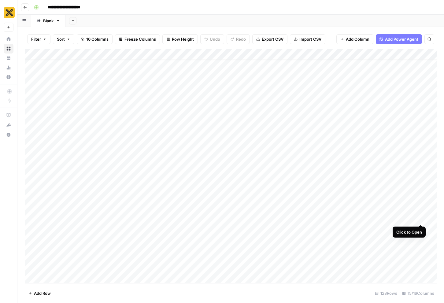
click at [421, 214] on div "Add Column" at bounding box center [231, 166] width 412 height 234
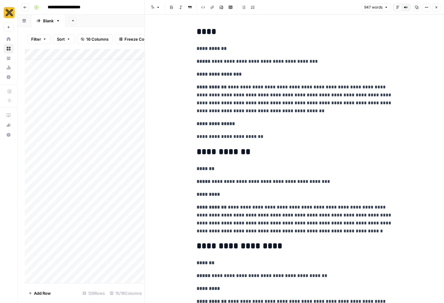
click at [416, 7] on icon "button" at bounding box center [417, 8] width 4 height 4
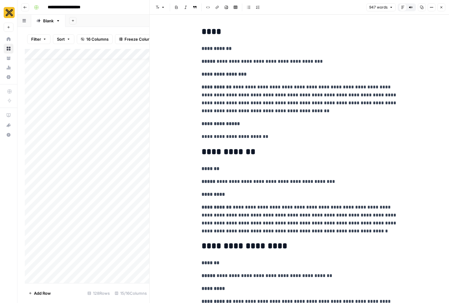
click at [317, 134] on p "**********" at bounding box center [300, 137] width 196 height 8
click at [441, 7] on icon "button" at bounding box center [441, 7] width 2 height 2
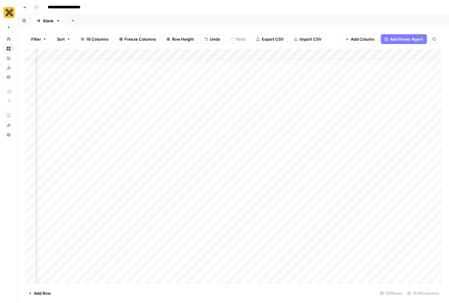
scroll to position [11, 50]
click at [364, 212] on div "Add Column" at bounding box center [233, 166] width 417 height 234
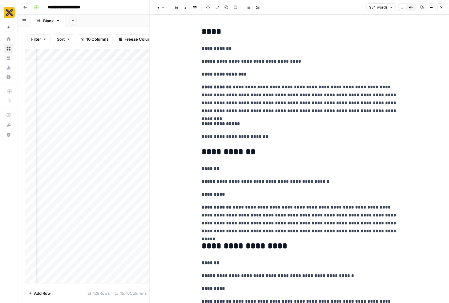
click at [391, 179] on p "**********" at bounding box center [300, 182] width 196 height 8
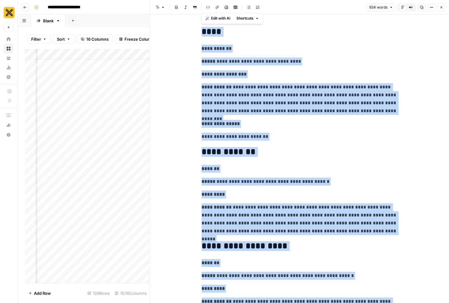
copy div "**********"
click at [441, 9] on icon "button" at bounding box center [441, 8] width 4 height 4
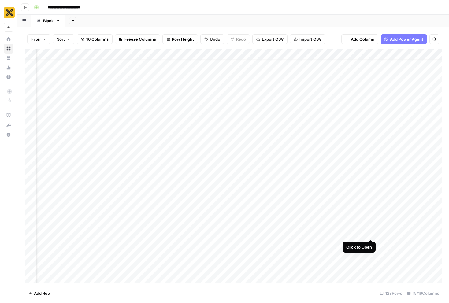
click at [369, 226] on div "Add Column" at bounding box center [233, 166] width 417 height 234
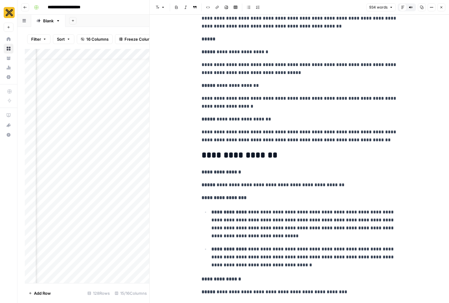
scroll to position [1059, 0]
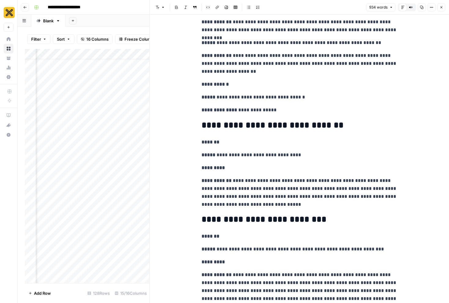
click at [442, 4] on button "Close" at bounding box center [441, 7] width 8 height 8
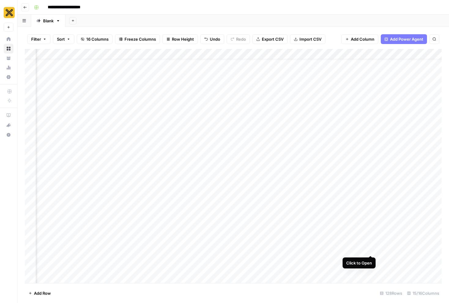
click at [372, 243] on div "Add Column" at bounding box center [233, 166] width 417 height 234
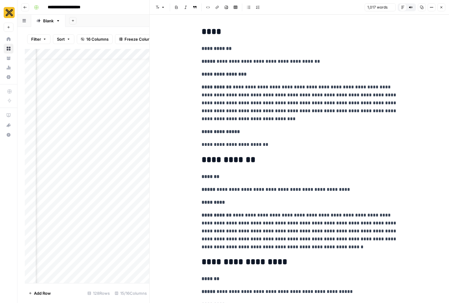
click at [368, 213] on p "**********" at bounding box center [300, 231] width 196 height 40
click at [423, 8] on icon "button" at bounding box center [422, 8] width 4 height 4
click at [444, 5] on button "Close" at bounding box center [441, 7] width 8 height 8
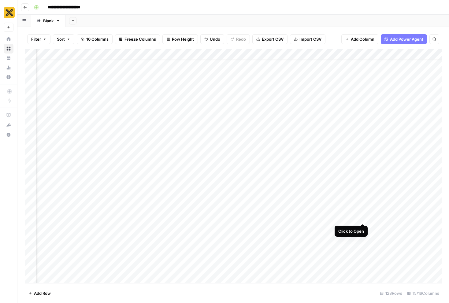
click at [362, 211] on div "Add Column" at bounding box center [233, 166] width 417 height 234
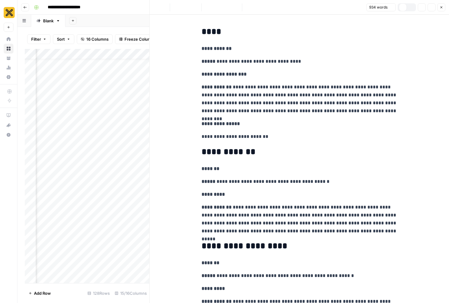
click at [376, 181] on p "**********" at bounding box center [300, 182] width 196 height 8
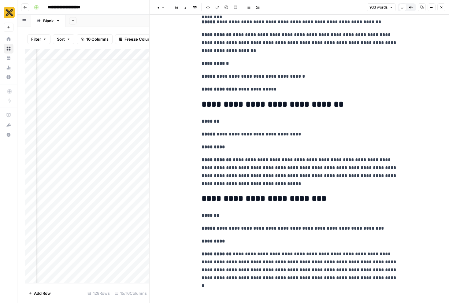
click at [421, 7] on icon "button" at bounding box center [422, 8] width 4 height 4
click at [444, 7] on button "Close" at bounding box center [441, 7] width 8 height 8
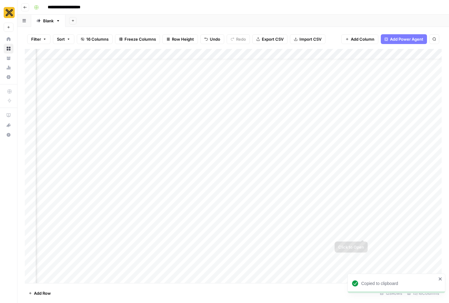
click at [361, 228] on div "Add Column" at bounding box center [233, 166] width 417 height 234
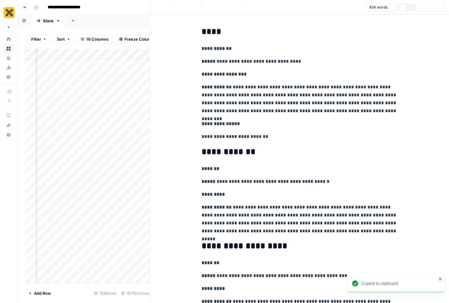
click at [375, 165] on p "*******" at bounding box center [300, 169] width 196 height 8
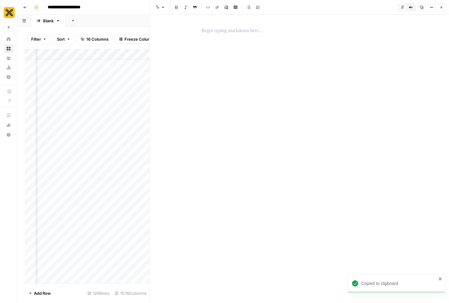
scroll to position [1059, 0]
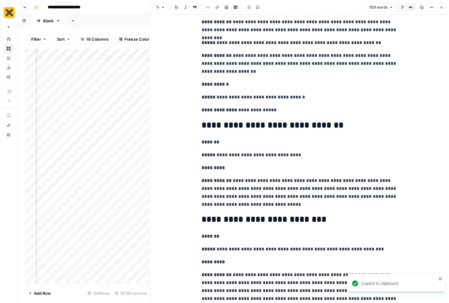
click at [444, 3] on button "Close" at bounding box center [441, 7] width 8 height 8
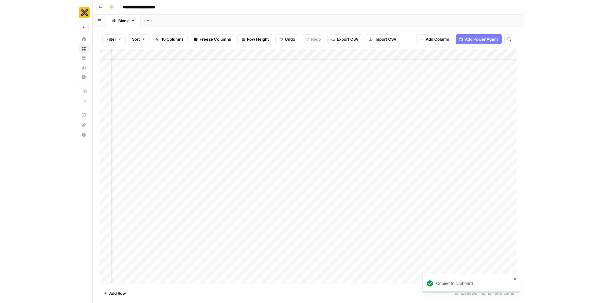
scroll to position [42, 50]
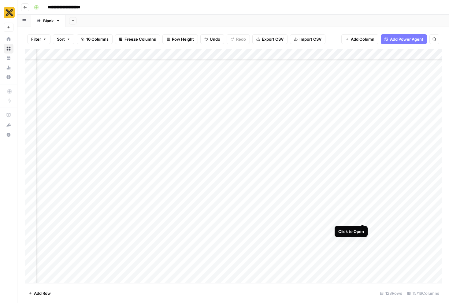
click at [362, 212] on div "Add Column" at bounding box center [233, 166] width 417 height 234
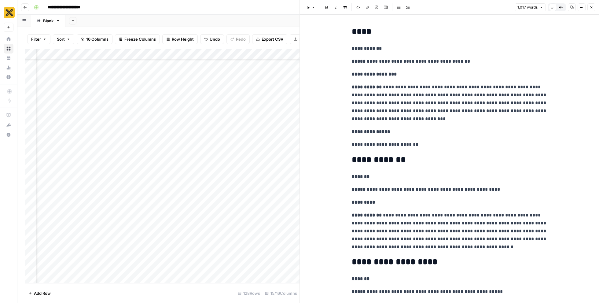
click at [449, 107] on p "**********" at bounding box center [450, 103] width 196 height 40
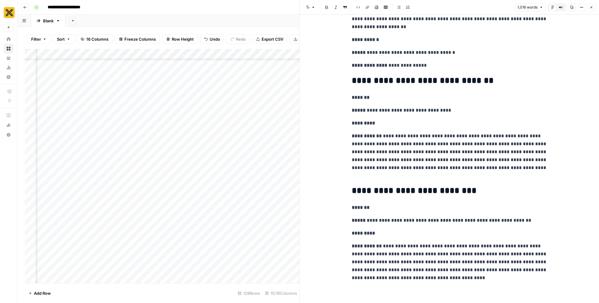
click at [449, 8] on icon "button" at bounding box center [592, 8] width 4 height 4
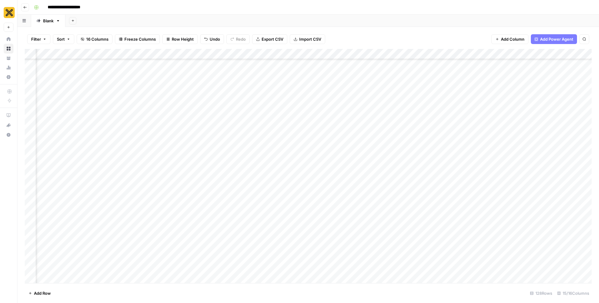
click at [25, 6] on icon "button" at bounding box center [25, 8] width 4 height 4
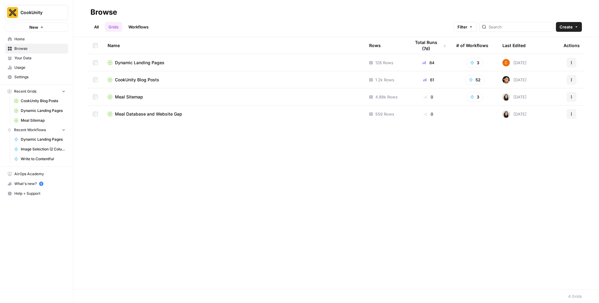
click at [141, 80] on span "CookUnity Blog Posts" at bounding box center [137, 80] width 44 height 6
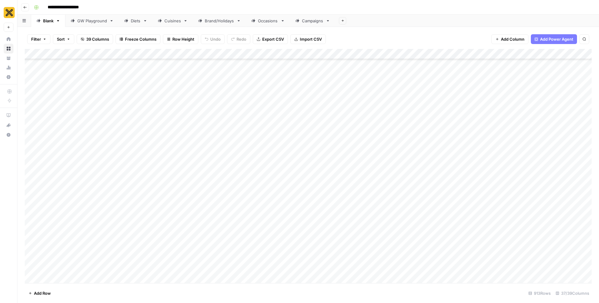
scroll to position [14303, 0]
click at [174, 18] on div "Cuisines" at bounding box center [173, 21] width 17 height 6
click at [329, 182] on div "Add Column" at bounding box center [308, 166] width 567 height 234
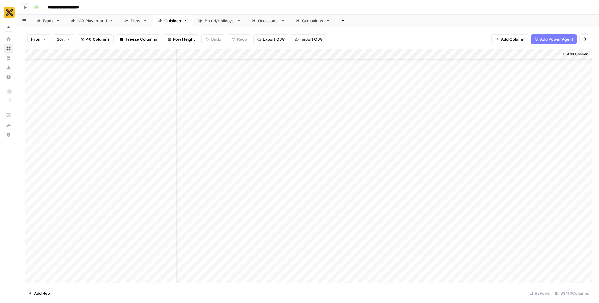
click at [27, 8] on button "Go back" at bounding box center [25, 7] width 8 height 8
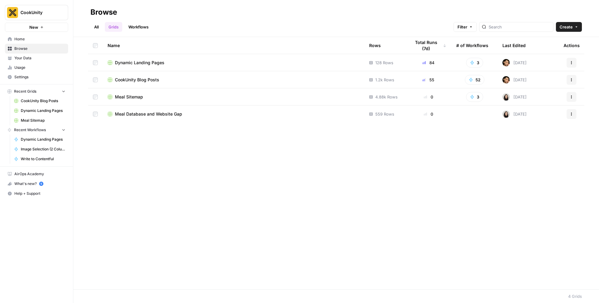
click at [137, 55] on td "Dynamic Landing Pages" at bounding box center [234, 62] width 262 height 17
click at [137, 61] on span "Dynamic Landing Pages" at bounding box center [140, 63] width 50 height 6
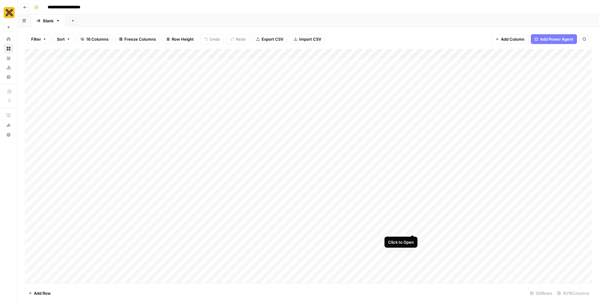
click at [413, 222] on div "Add Column" at bounding box center [308, 166] width 567 height 234
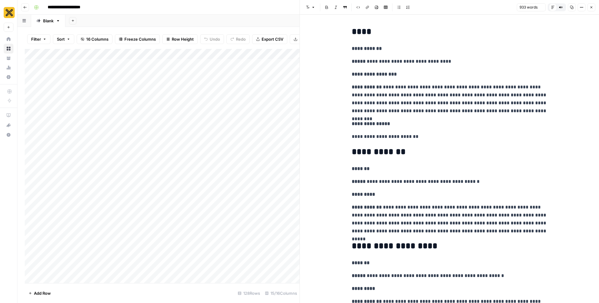
click at [432, 184] on p "**********" at bounding box center [450, 182] width 196 height 8
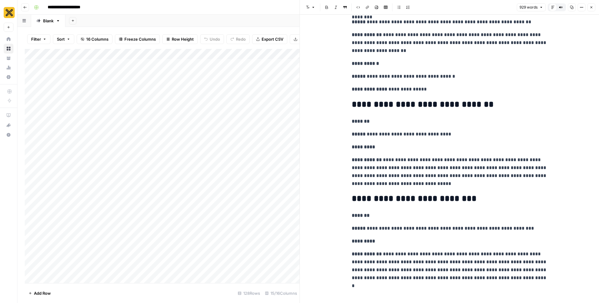
click at [449, 6] on icon "button" at bounding box center [592, 8] width 4 height 4
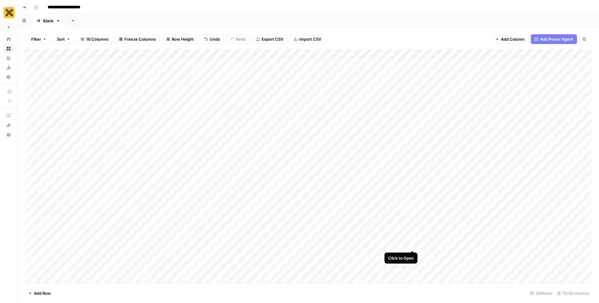
click at [412, 238] on div "Add Column" at bounding box center [308, 166] width 567 height 234
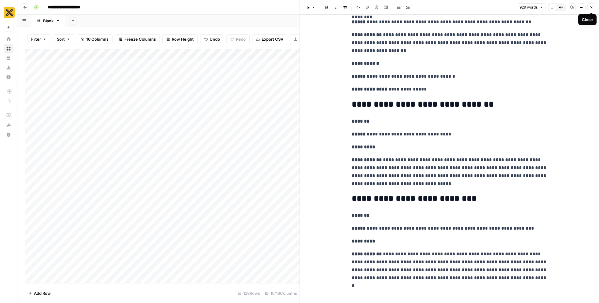
click at [449, 8] on button "Close" at bounding box center [592, 7] width 8 height 8
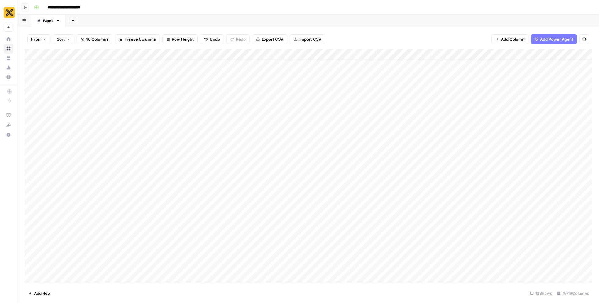
scroll to position [50, 0]
click at [412, 205] on div "Add Column" at bounding box center [308, 166] width 567 height 234
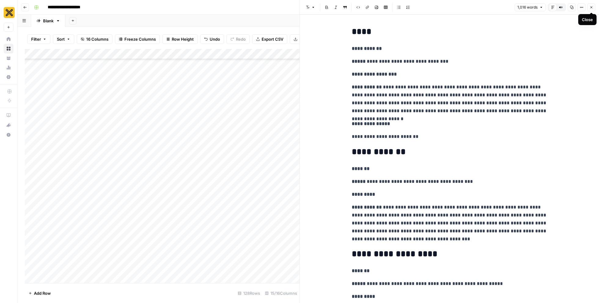
click at [449, 6] on button "Close" at bounding box center [592, 7] width 8 height 8
